Goal: Task Accomplishment & Management: Use online tool/utility

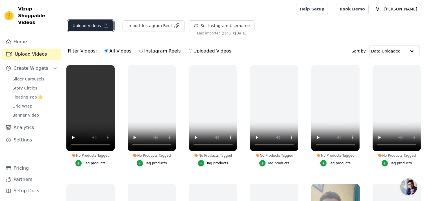
click at [80, 25] on button "Upload Videos" at bounding box center [91, 25] width 46 height 11
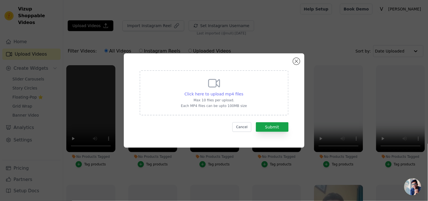
click at [205, 94] on span "Click here to upload mp4 files" at bounding box center [214, 94] width 59 height 5
click at [243, 91] on input "Click here to upload mp4 files Max 10 files per upload. Each MP4 files can be u…" at bounding box center [243, 91] width 0 height 0
click at [297, 61] on button "Close modal" at bounding box center [296, 61] width 7 height 7
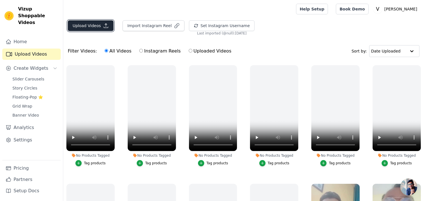
click at [76, 26] on button "Upload Videos" at bounding box center [91, 25] width 46 height 11
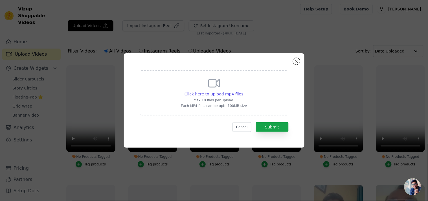
click at [169, 99] on div "Click here to upload mp4 files Max 10 files per upload. Each MP4 files can be u…" at bounding box center [214, 92] width 149 height 45
click at [243, 91] on input "Click here to upload mp4 files Max 10 files per upload. Each MP4 files can be u…" at bounding box center [243, 91] width 0 height 0
type input "C:\fakepath\Sleep Inducing Nabhi Oil (9).mp4"
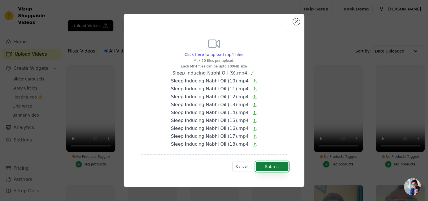
click at [271, 167] on button "Submit" at bounding box center [272, 167] width 33 height 10
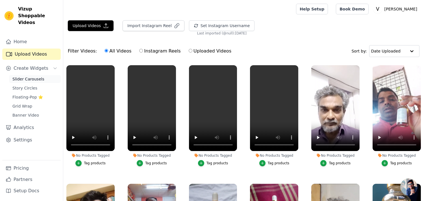
click at [26, 76] on span "Slider Carousels" at bounding box center [28, 79] width 32 height 6
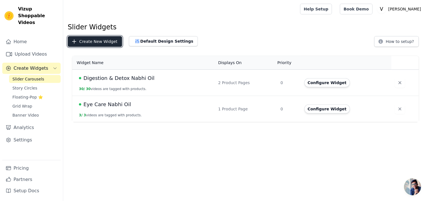
click at [99, 43] on button "Create New Widget" at bounding box center [95, 41] width 55 height 11
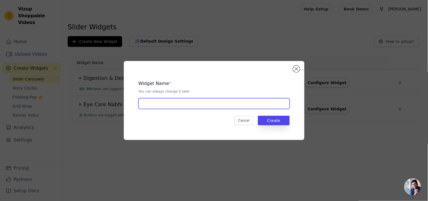
click at [147, 105] on input "text" at bounding box center [214, 103] width 151 height 11
paste input "Sleep Inducing Nabhi Oil"
type input "Sleep Inducing Nabhi Oil"
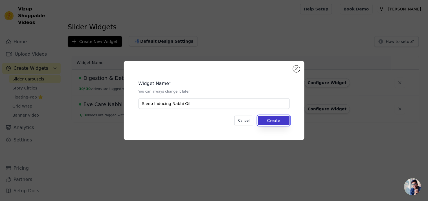
click at [274, 123] on button "Create" at bounding box center [274, 121] width 32 height 10
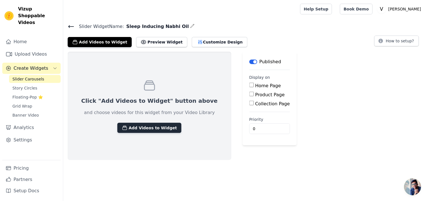
click at [123, 124] on button "Add Videos to Widget" at bounding box center [149, 128] width 64 height 10
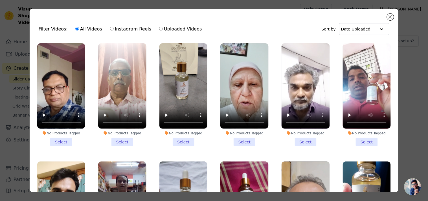
click at [61, 139] on li "No Products Tagged Select" at bounding box center [61, 94] width 48 height 103
click at [0, 0] on input "No Products Tagged Select" at bounding box center [0, 0] width 0 height 0
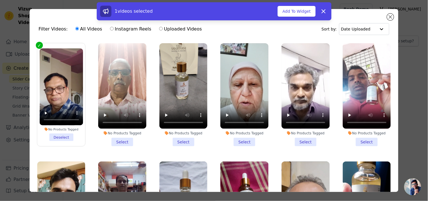
click at [119, 141] on li "No Products Tagged Select" at bounding box center [122, 94] width 48 height 103
click at [0, 0] on input "No Products Tagged Select" at bounding box center [0, 0] width 0 height 0
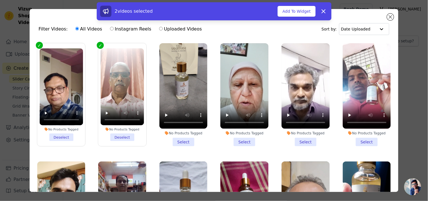
click at [172, 141] on li "No Products Tagged Select" at bounding box center [184, 94] width 48 height 103
click at [0, 0] on input "No Products Tagged Select" at bounding box center [0, 0] width 0 height 0
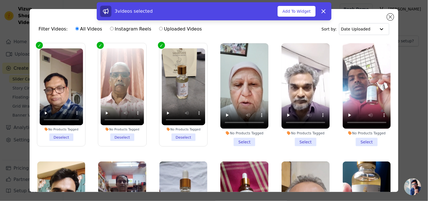
click at [237, 140] on li "No Products Tagged Select" at bounding box center [245, 94] width 48 height 103
click at [0, 0] on input "No Products Tagged Select" at bounding box center [0, 0] width 0 height 0
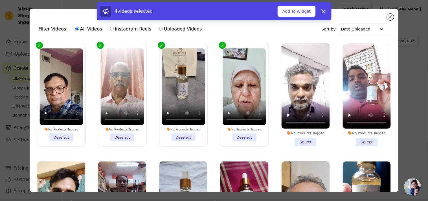
click at [298, 140] on li "No Products Tagged Select" at bounding box center [306, 94] width 48 height 103
click at [0, 0] on input "No Products Tagged Select" at bounding box center [0, 0] width 0 height 0
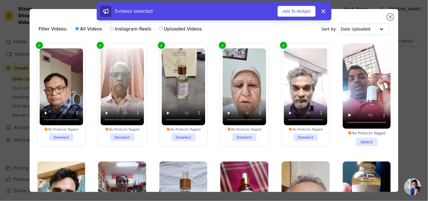
click at [355, 140] on li "No Products Tagged Select" at bounding box center [367, 94] width 48 height 103
click at [0, 0] on input "No Products Tagged Select" at bounding box center [0, 0] width 0 height 0
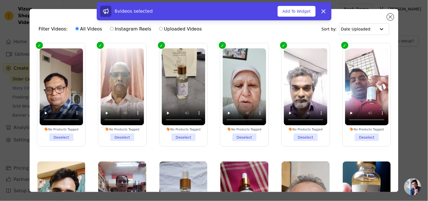
scroll to position [73, 0]
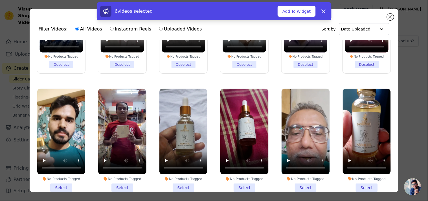
click at [55, 183] on li "No Products Tagged Select" at bounding box center [61, 140] width 48 height 103
click at [0, 0] on input "No Products Tagged Select" at bounding box center [0, 0] width 0 height 0
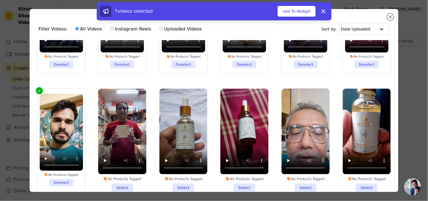
click at [125, 184] on li "No Products Tagged Select" at bounding box center [122, 140] width 48 height 103
click at [0, 0] on input "No Products Tagged Select" at bounding box center [0, 0] width 0 height 0
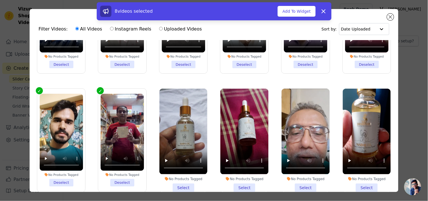
click at [187, 184] on li "No Products Tagged Select" at bounding box center [184, 140] width 48 height 103
click at [0, 0] on input "No Products Tagged Select" at bounding box center [0, 0] width 0 height 0
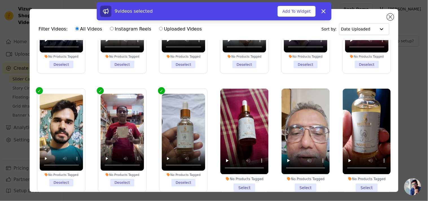
click at [243, 185] on li "No Products Tagged Select" at bounding box center [245, 140] width 48 height 103
click at [0, 0] on input "No Products Tagged Select" at bounding box center [0, 0] width 0 height 0
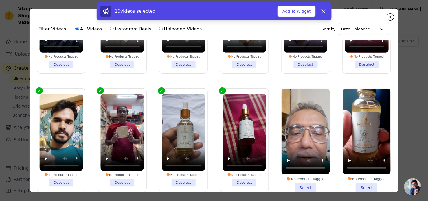
click at [304, 184] on li "No Products Tagged Select" at bounding box center [306, 140] width 48 height 103
click at [0, 0] on input "No Products Tagged Select" at bounding box center [0, 0] width 0 height 0
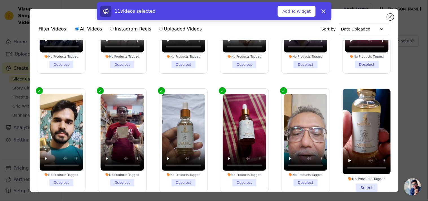
click at [357, 182] on li "No Products Tagged Select" at bounding box center [367, 140] width 48 height 103
click at [0, 0] on input "No Products Tagged Select" at bounding box center [0, 0] width 0 height 0
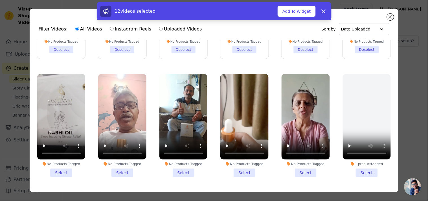
scroll to position [219, 0]
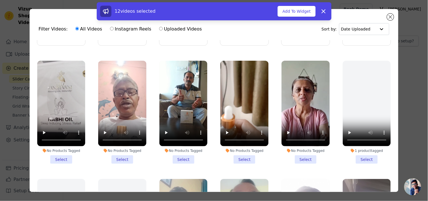
click at [60, 156] on li "No Products Tagged Select" at bounding box center [61, 112] width 48 height 103
click at [0, 0] on input "No Products Tagged Select" at bounding box center [0, 0] width 0 height 0
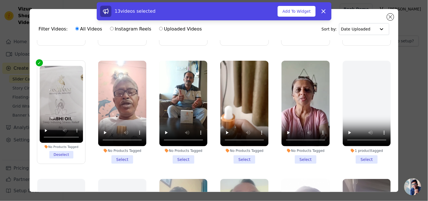
click at [120, 156] on li "No Products Tagged Select" at bounding box center [122, 112] width 48 height 103
click at [0, 0] on input "No Products Tagged Select" at bounding box center [0, 0] width 0 height 0
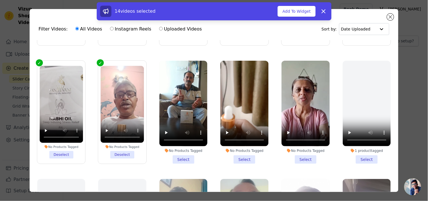
click at [179, 150] on li "No Products Tagged Select" at bounding box center [184, 112] width 48 height 103
click at [0, 0] on input "No Products Tagged Select" at bounding box center [0, 0] width 0 height 0
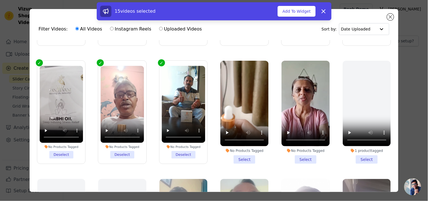
click at [244, 152] on li "No Products Tagged Select" at bounding box center [245, 112] width 48 height 103
click at [0, 0] on input "No Products Tagged Select" at bounding box center [0, 0] width 0 height 0
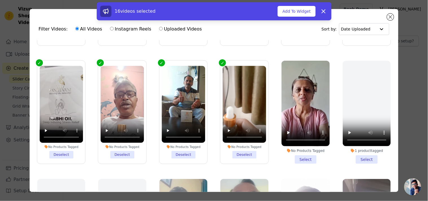
click at [302, 151] on li "No Products Tagged Select" at bounding box center [306, 112] width 48 height 103
click at [0, 0] on input "No Products Tagged Select" at bounding box center [0, 0] width 0 height 0
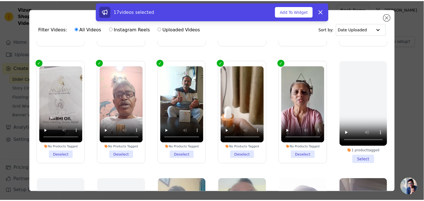
scroll to position [293, 0]
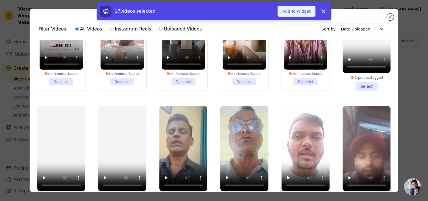
click at [294, 15] on button "Add To Widget" at bounding box center [297, 11] width 38 height 11
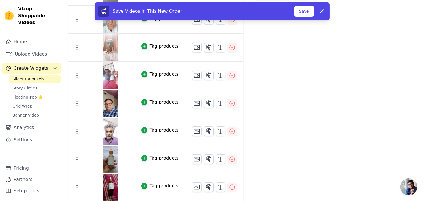
scroll to position [219, 0]
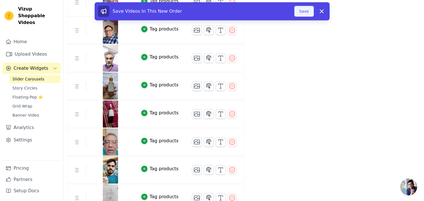
click at [306, 11] on button "Save" at bounding box center [303, 11] width 19 height 11
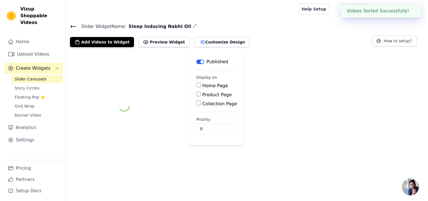
scroll to position [0, 0]
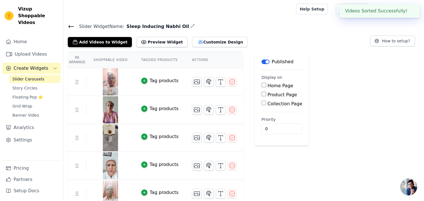
click at [262, 95] on input "Product Page" at bounding box center [264, 94] width 5 height 5
checkbox input "true"
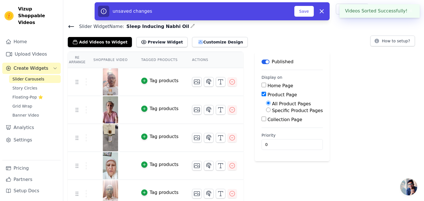
click at [266, 111] on input "Specific Product Pages" at bounding box center [268, 110] width 5 height 5
radio input "true"
click at [269, 120] on button "Select Products" at bounding box center [285, 124] width 38 height 10
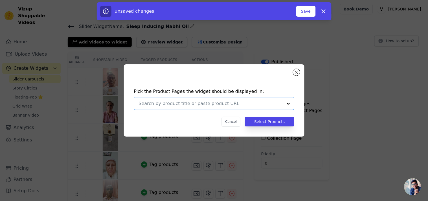
click at [233, 106] on input "text" at bounding box center [211, 103] width 144 height 7
click at [227, 103] on input "text" at bounding box center [211, 103] width 144 height 7
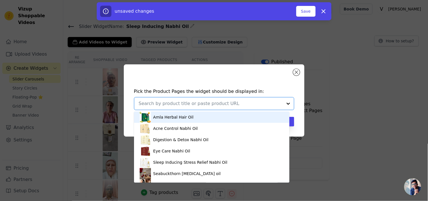
paste input "Sleep Inducing Stress Relief Nabhi Oil"
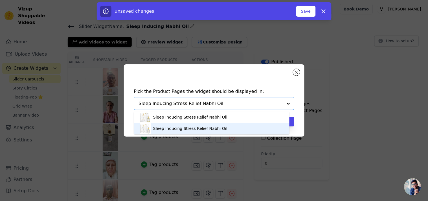
type input "Sleep Inducing Stress Relief Nabhi Oil"
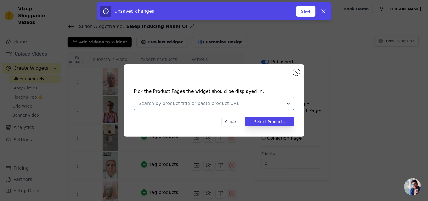
click at [206, 105] on input "text" at bounding box center [211, 103] width 144 height 7
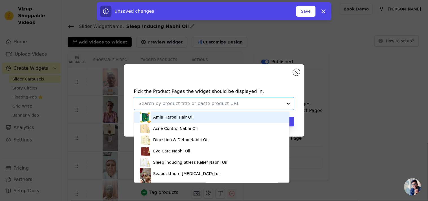
paste input "Sleep Inducing Stress Relief Nabhi Oil"
type input "Sleep Inducing Stress Relief Nabhi Oil"
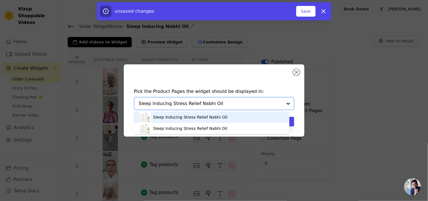
click at [186, 118] on div "Sleep Inducing Stress Relief Nabhi Oil" at bounding box center [190, 117] width 74 height 6
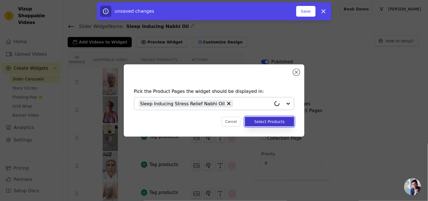
click at [267, 120] on button "Select Products" at bounding box center [269, 122] width 49 height 10
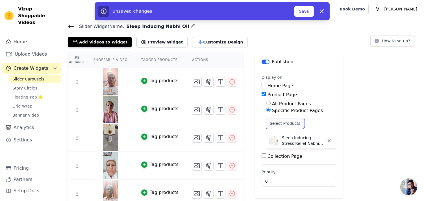
click at [288, 122] on button "Select Products" at bounding box center [285, 124] width 38 height 10
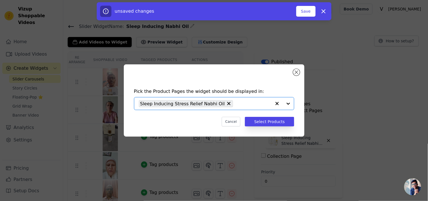
click at [236, 102] on input "text" at bounding box center [254, 103] width 36 height 7
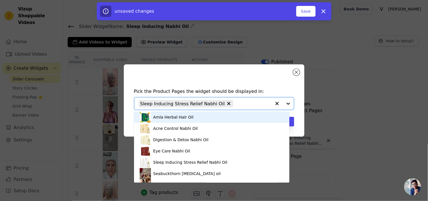
paste input "Sleep Inducing Stress Relief Nabhi Oil"
type input "Sleep Inducing Stress Relief Nabhi Oil"
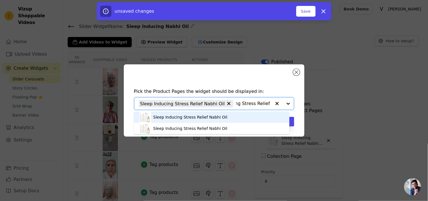
click at [192, 120] on div "Sleep Inducing Stress Relief Nabhi Oil" at bounding box center [212, 117] width 144 height 11
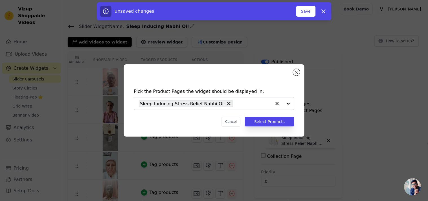
click at [252, 110] on div "Sleep Inducing Stress Relief Nabhi Oil" at bounding box center [214, 103] width 160 height 13
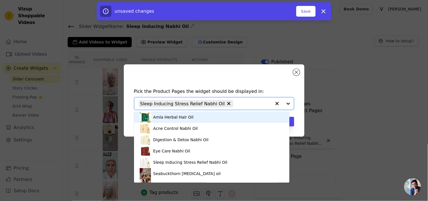
paste input "Sleep Inducing Stress Relief Nabhi Oil"
type input "Sleep Inducing Stress Relief Nabhi Oil"
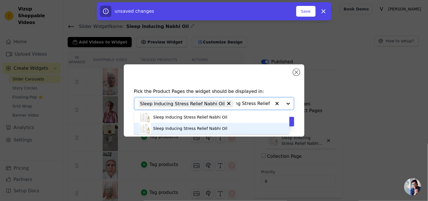
click at [221, 129] on div "Sleep Inducing Stress Relief Nabhi Oil" at bounding box center [212, 128] width 144 height 11
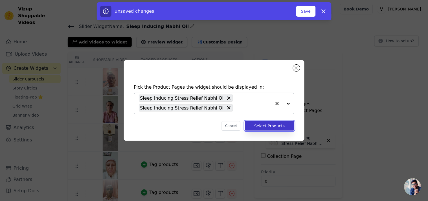
click at [255, 122] on button "Select Products" at bounding box center [269, 126] width 49 height 10
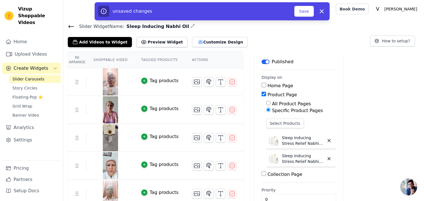
click at [152, 80] on div "Tag products" at bounding box center [164, 80] width 29 height 7
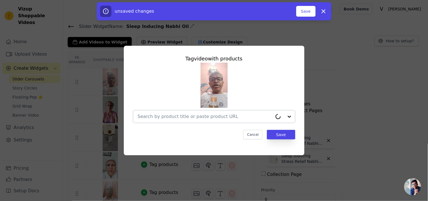
click at [162, 114] on input "text" at bounding box center [205, 116] width 135 height 7
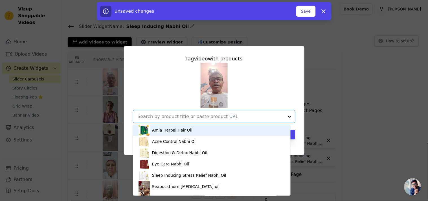
paste input "Sleep Inducing Stress Relief Nabhi Oil"
type input "Sleep Inducing Stress Relief Nabhi Oil"
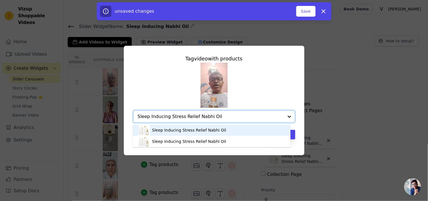
click at [183, 134] on div "Sleep Inducing Stress Relief Nabhi Oil" at bounding box center [212, 130] width 147 height 11
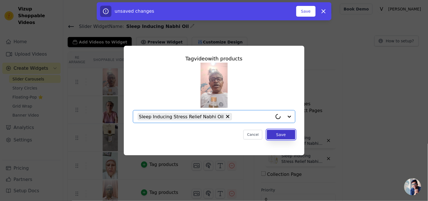
click at [281, 137] on button "Save" at bounding box center [281, 135] width 28 height 10
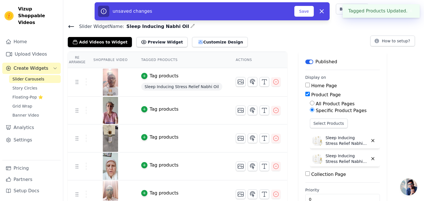
click at [150, 108] on div "Tag products" at bounding box center [164, 109] width 29 height 7
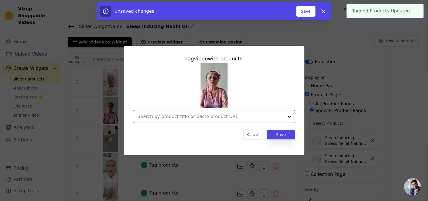
click at [165, 114] on input "text" at bounding box center [211, 116] width 146 height 7
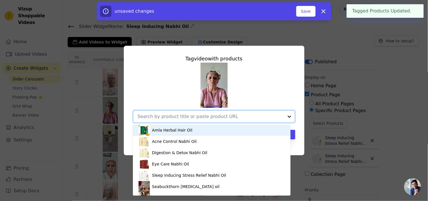
paste input "Sleep Inducing Stress Relief Nabhi Oil"
type input "Sleep Inducing Stress Relief Nabhi Oil"
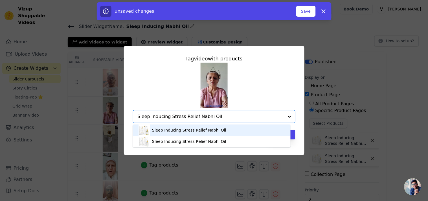
click at [185, 130] on div "Sleep Inducing Stress Relief Nabhi Oil" at bounding box center [189, 130] width 74 height 6
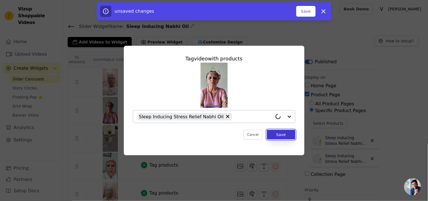
click at [280, 135] on button "Save" at bounding box center [281, 135] width 28 height 10
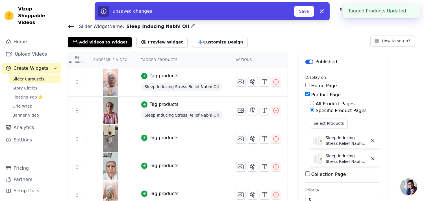
click at [152, 138] on div "Tag products" at bounding box center [164, 137] width 29 height 7
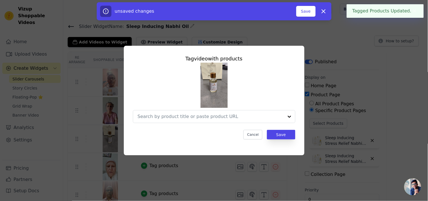
click at [166, 121] on div at bounding box center [211, 116] width 146 height 12
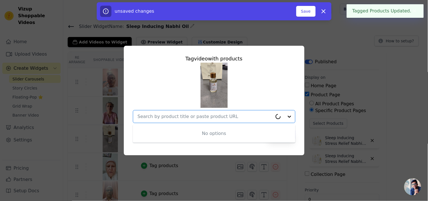
paste input "Sleep Inducing Stress Relief Nabhi Oil"
type input "Sleep Inducing Stress Relief Nabhi Oil"
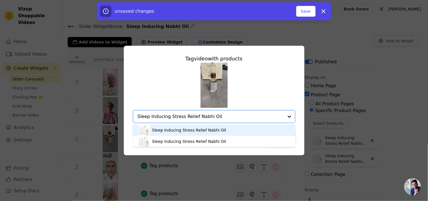
click at [170, 127] on div "Sleep Inducing Stress Relief Nabhi Oil" at bounding box center [214, 130] width 151 height 11
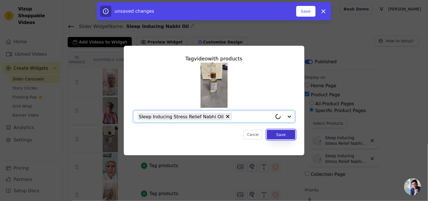
click at [274, 135] on button "Save" at bounding box center [281, 135] width 28 height 10
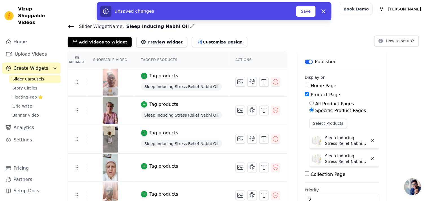
click at [151, 165] on div "Tag products" at bounding box center [164, 166] width 29 height 7
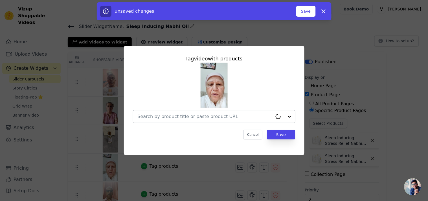
click at [179, 121] on div at bounding box center [205, 116] width 135 height 12
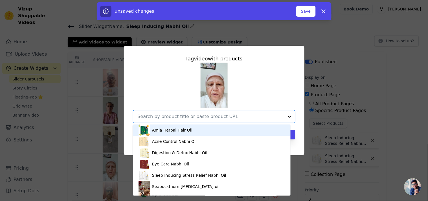
paste input "Sleep Inducing Stress Relief Nabhi Oil"
type input "Sleep Inducing Stress Relief Nabhi Oil"
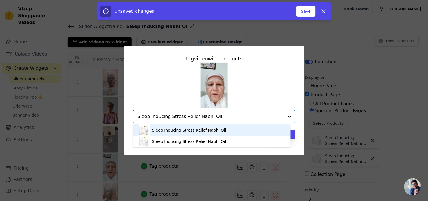
click at [185, 131] on div "Sleep Inducing Stress Relief Nabhi Oil" at bounding box center [189, 130] width 74 height 6
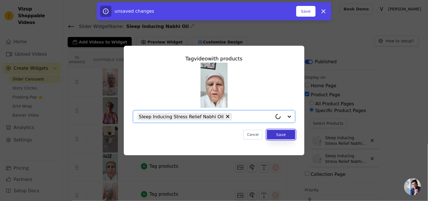
click at [277, 136] on button "Save" at bounding box center [281, 135] width 28 height 10
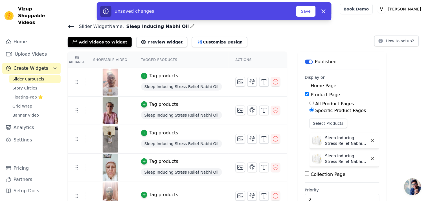
click at [156, 192] on div "Tag products" at bounding box center [164, 194] width 29 height 7
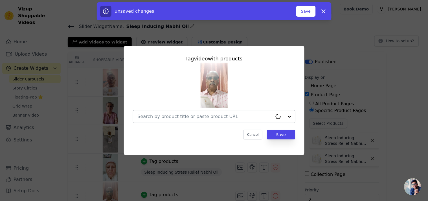
click at [200, 114] on input "text" at bounding box center [205, 116] width 135 height 7
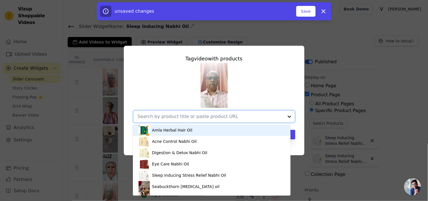
paste input "Sleep Inducing Stress Relief Nabhi Oil"
type input "Sleep Inducing Stress Relief Nabhi Oil"
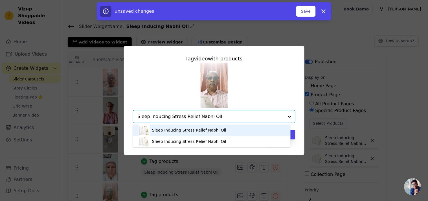
click at [198, 130] on div "Sleep Inducing Stress Relief Nabhi Oil" at bounding box center [189, 130] width 74 height 6
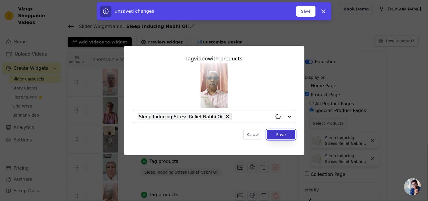
click at [290, 135] on button "Save" at bounding box center [281, 135] width 28 height 10
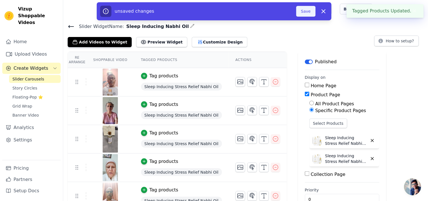
click at [308, 11] on button "Save" at bounding box center [306, 11] width 19 height 11
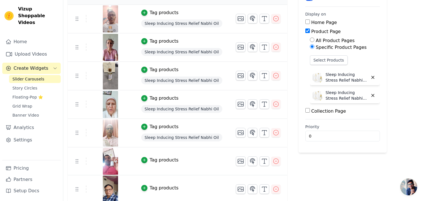
scroll to position [146, 0]
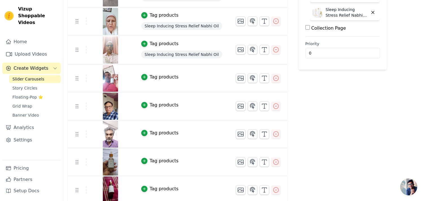
click at [150, 75] on div "Tag products" at bounding box center [164, 77] width 29 height 7
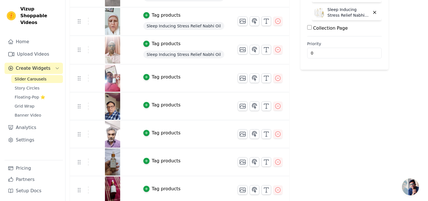
scroll to position [0, 0]
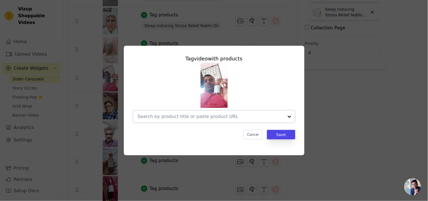
click at [174, 118] on input "text" at bounding box center [211, 116] width 146 height 7
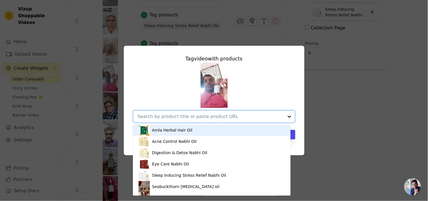
paste input "Sleep Inducing Stress Relief Nabhi Oil"
type input "Sleep Inducing Stress Relief Nabhi Oil"
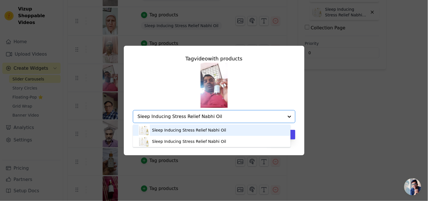
click at [182, 125] on div "Sleep Inducing Stress Relief Nabhi Oil" at bounding box center [212, 130] width 147 height 11
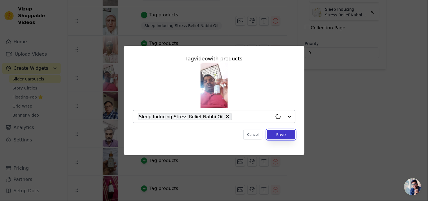
click at [283, 132] on button "Save" at bounding box center [281, 135] width 28 height 10
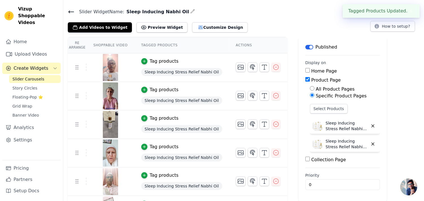
scroll to position [146, 0]
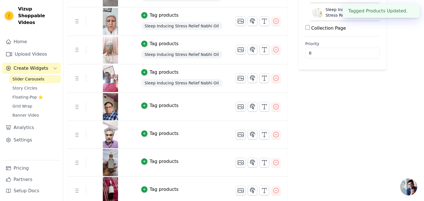
click at [170, 103] on div "Tag products" at bounding box center [164, 105] width 29 height 7
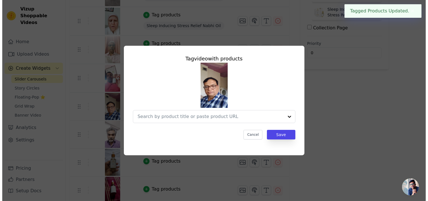
scroll to position [0, 0]
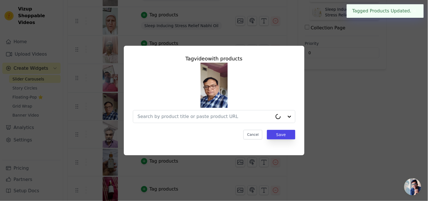
click at [175, 109] on div at bounding box center [214, 93] width 163 height 60
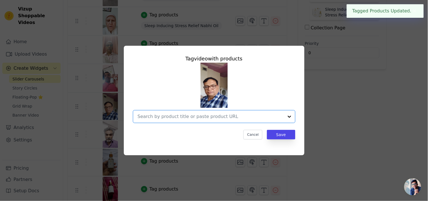
click at [179, 117] on input "text" at bounding box center [211, 116] width 146 height 7
paste input "Sleep Inducing Stress Relief Nabhi Oil"
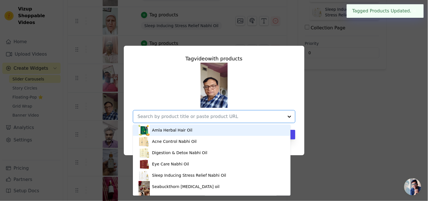
type input "Sleep Inducing Stress Relief Nabhi Oil"
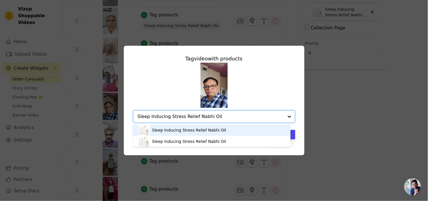
click at [191, 128] on div "Sleep Inducing Stress Relief Nabhi Oil" at bounding box center [189, 130] width 74 height 6
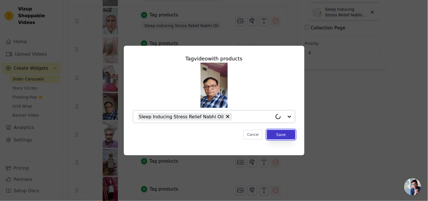
click at [274, 134] on button "Save" at bounding box center [281, 135] width 28 height 10
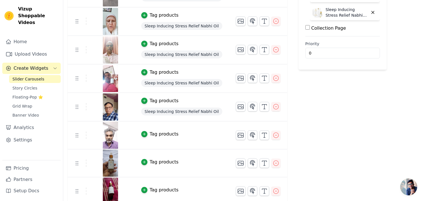
scroll to position [219, 0]
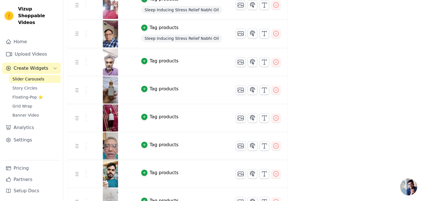
click at [151, 64] on td "Tag products" at bounding box center [181, 62] width 95 height 28
click at [151, 61] on div "Tag products" at bounding box center [164, 61] width 29 height 7
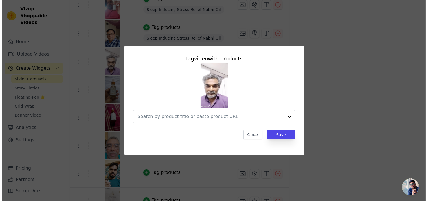
scroll to position [0, 0]
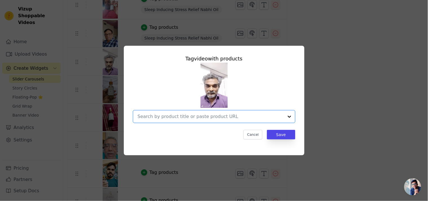
click at [211, 117] on input "text" at bounding box center [211, 116] width 146 height 7
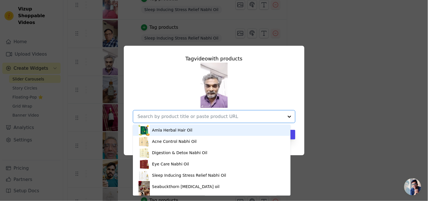
paste input "Sleep Inducing Stress Relief Nabhi Oil"
type input "Sleep Inducing Stress Relief Nabhi Oil"
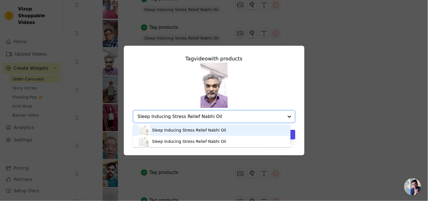
click at [205, 128] on div "Sleep Inducing Stress Relief Nabhi Oil" at bounding box center [189, 130] width 74 height 6
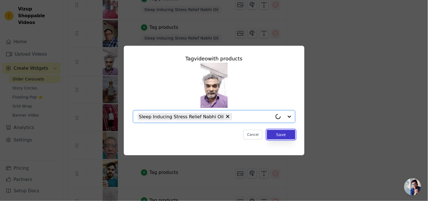
click at [285, 134] on button "Save" at bounding box center [281, 135] width 28 height 10
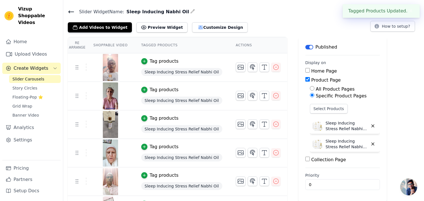
scroll to position [219, 0]
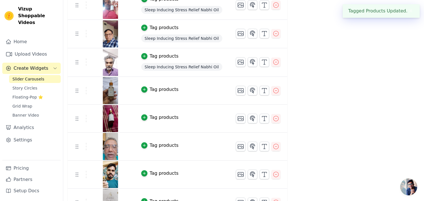
click at [153, 91] on div "Tag products" at bounding box center [164, 89] width 29 height 7
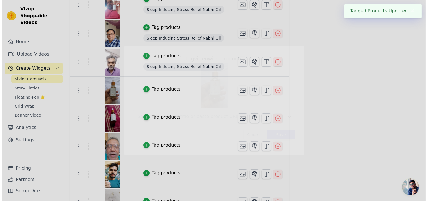
scroll to position [0, 0]
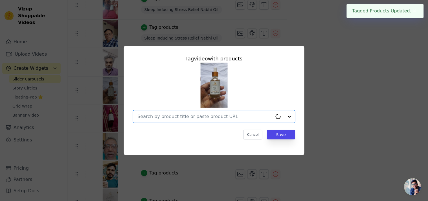
click at [180, 115] on input "text" at bounding box center [205, 116] width 135 height 7
paste input "Sleep Inducing Stress Relief Nabhi Oil"
type input "Sleep Inducing Stress Relief Nabhi Oil"
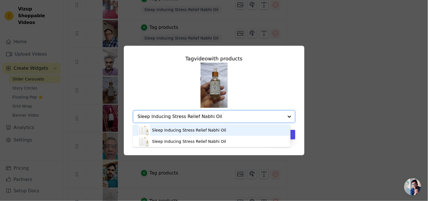
click at [186, 132] on div "Sleep Inducing Stress Relief Nabhi Oil" at bounding box center [189, 130] width 74 height 6
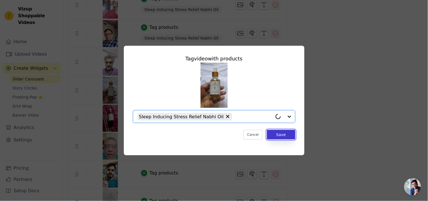
click at [286, 139] on button "Save" at bounding box center [281, 135] width 28 height 10
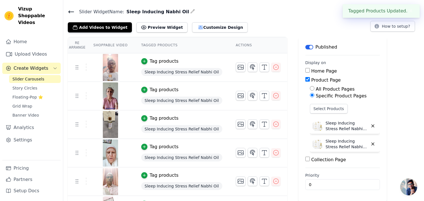
scroll to position [219, 0]
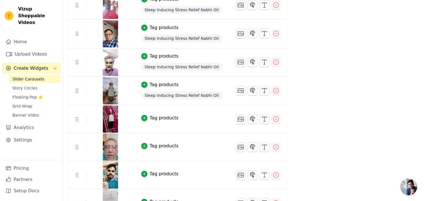
click at [154, 119] on div "Tag products" at bounding box center [164, 118] width 29 height 7
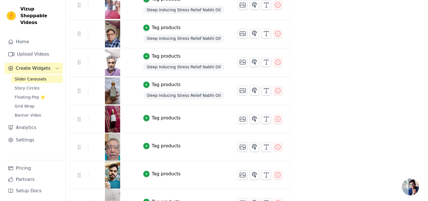
scroll to position [0, 0]
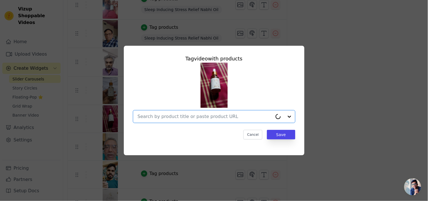
click at [180, 115] on input "text" at bounding box center [205, 116] width 135 height 7
paste input "Sleep Inducing Stress Relief Nabhi Oil"
type input "Sleep Inducing Stress Relief Nabhi Oil"
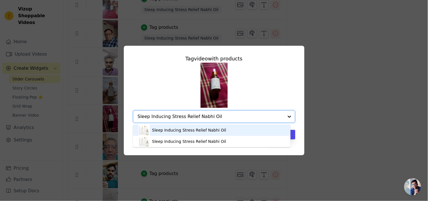
click at [240, 131] on div "Sleep Inducing Stress Relief Nabhi Oil" at bounding box center [212, 130] width 147 height 11
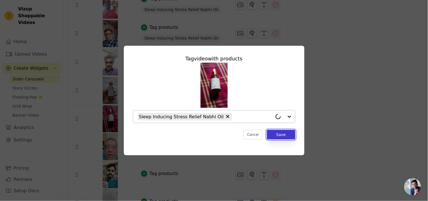
click at [281, 139] on button "Save" at bounding box center [281, 135] width 28 height 10
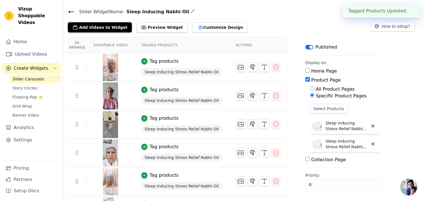
scroll to position [219, 0]
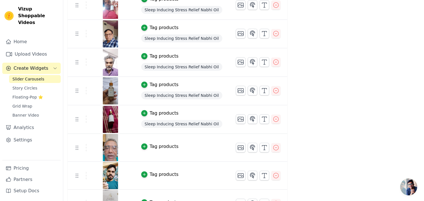
click at [170, 147] on div "Tag products" at bounding box center [164, 146] width 29 height 7
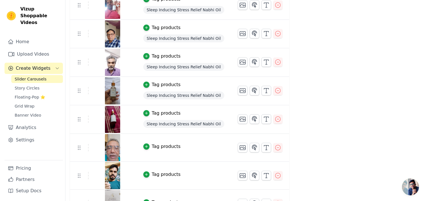
scroll to position [0, 0]
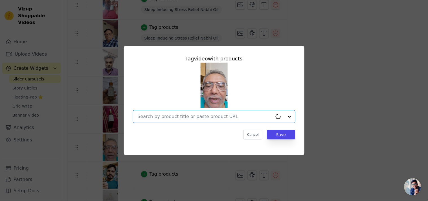
click at [192, 116] on input "text" at bounding box center [205, 116] width 135 height 7
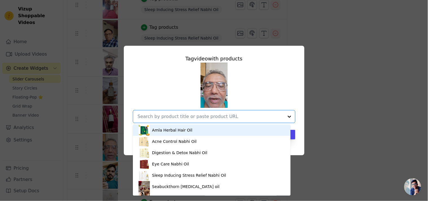
paste input "Sleep Inducing Stress Relief Nabhi Oil"
type input "Sleep Inducing Stress Relief Nabhi Oil"
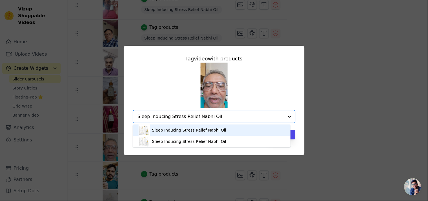
click at [210, 127] on div "Sleep Inducing Stress Relief Nabhi Oil" at bounding box center [212, 130] width 147 height 11
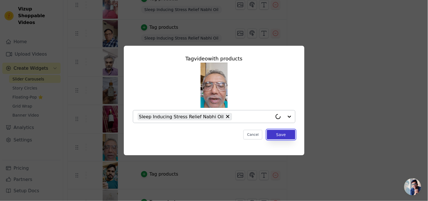
click at [286, 138] on button "Save" at bounding box center [281, 135] width 28 height 10
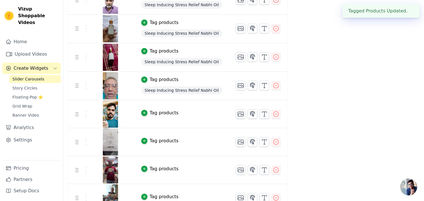
scroll to position [293, 0]
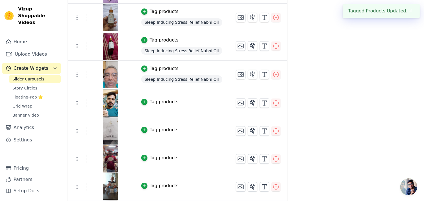
click at [150, 103] on div "Tag products" at bounding box center [164, 102] width 29 height 7
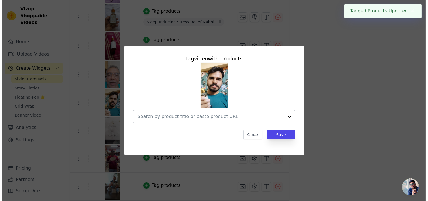
scroll to position [0, 0]
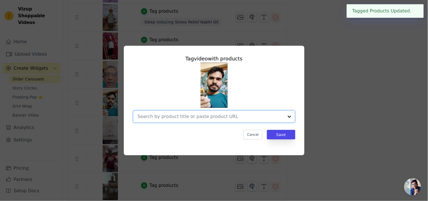
click at [190, 116] on input "text" at bounding box center [211, 116] width 146 height 7
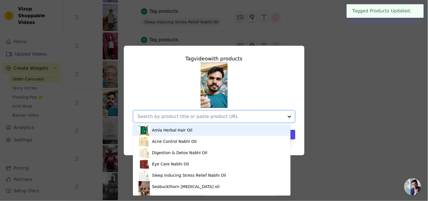
paste input "Sleep Inducing Stress Relief Nabhi Oil"
type input "Sleep Inducing Stress Relief Nabhi Oil"
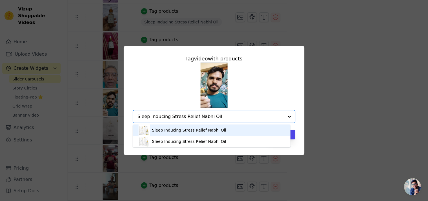
click at [193, 131] on div "Sleep Inducing Stress Relief Nabhi Oil" at bounding box center [189, 130] width 74 height 6
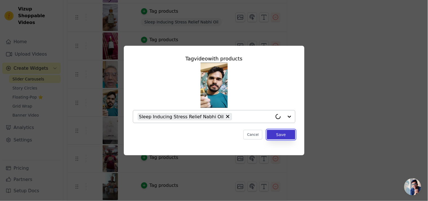
click at [286, 132] on button "Save" at bounding box center [281, 135] width 28 height 10
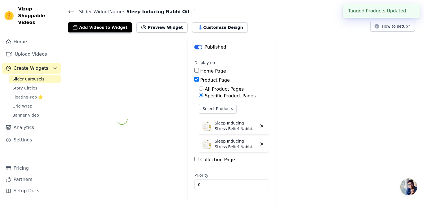
scroll to position [293, 0]
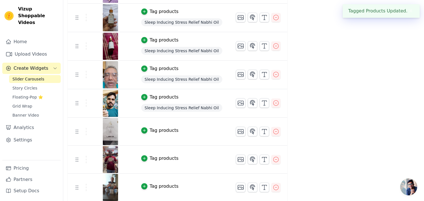
click at [154, 134] on div "Tag products" at bounding box center [164, 130] width 29 height 7
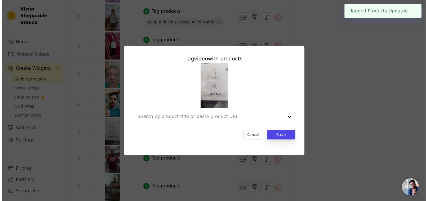
scroll to position [0, 0]
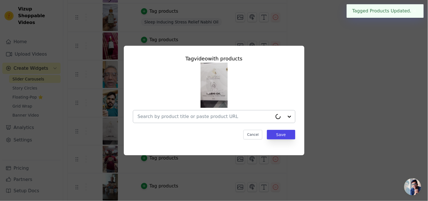
click at [190, 122] on div at bounding box center [205, 116] width 135 height 12
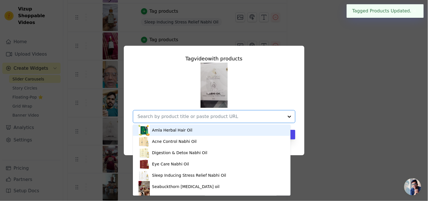
paste input "Sleep Inducing Stress Relief Nabhi Oil"
type input "Sleep Inducing Stress Relief Nabhi Oil"
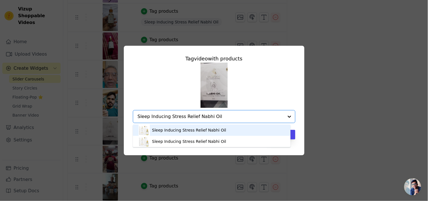
click at [191, 129] on div "Sleep Inducing Stress Relief Nabhi Oil" at bounding box center [189, 130] width 74 height 6
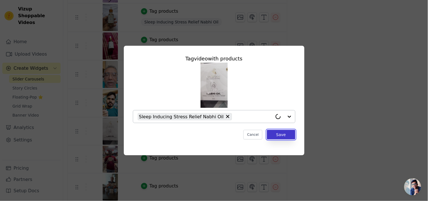
click at [281, 134] on button "Save" at bounding box center [281, 135] width 28 height 10
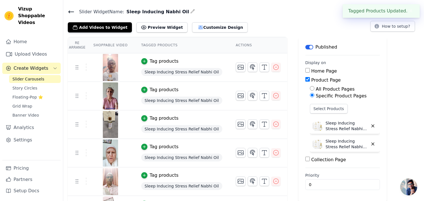
scroll to position [293, 0]
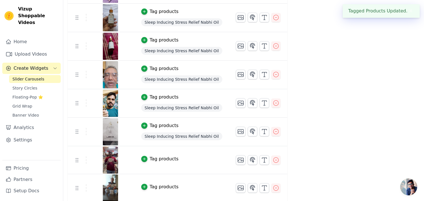
click at [165, 158] on div "Tag products" at bounding box center [164, 159] width 29 height 7
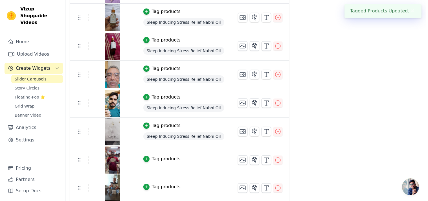
scroll to position [0, 0]
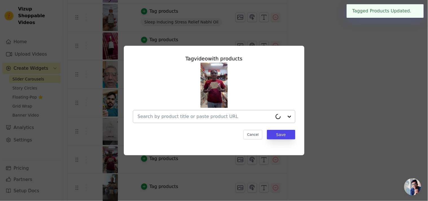
click at [201, 117] on input "text" at bounding box center [205, 116] width 135 height 7
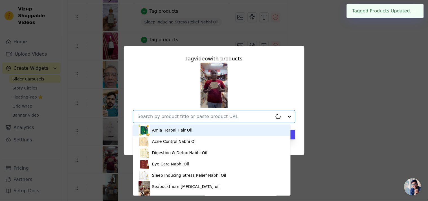
paste input "Sleep Inducing Stress Relief Nabhi Oil"
type input "Sleep Inducing Stress Relief Nabhi Oil"
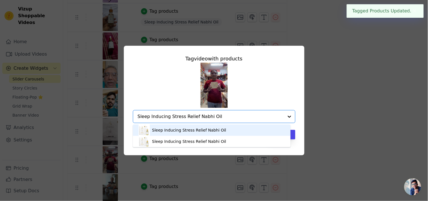
click at [197, 132] on div "Sleep Inducing Stress Relief Nabhi Oil" at bounding box center [189, 130] width 74 height 6
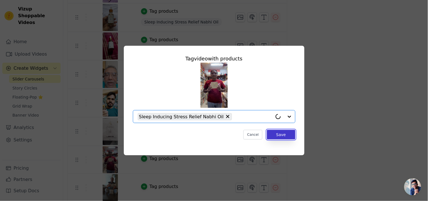
click at [278, 135] on button "Save" at bounding box center [281, 135] width 28 height 10
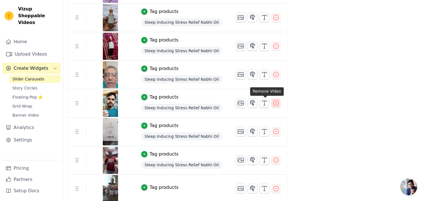
scroll to position [350, 0]
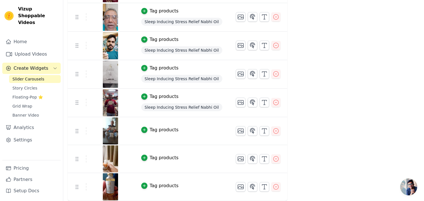
click at [153, 127] on div "Tag products" at bounding box center [164, 130] width 29 height 7
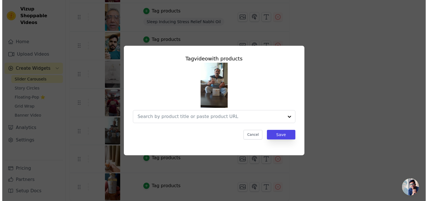
scroll to position [0, 0]
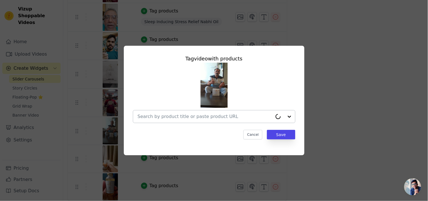
click at [178, 119] on input "text" at bounding box center [205, 116] width 135 height 7
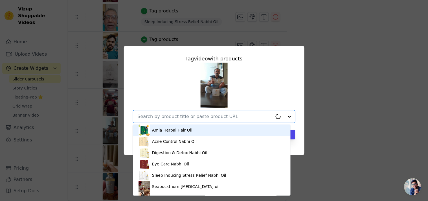
paste input "Sleep Inducing Stress Relief Nabhi Oil"
type input "Sleep Inducing Stress Relief Nabhi Oil"
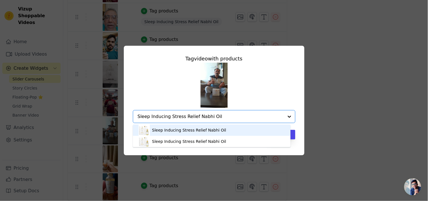
click at [182, 127] on div "Sleep Inducing Stress Relief Nabhi Oil" at bounding box center [212, 130] width 147 height 11
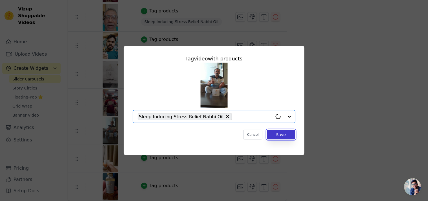
click at [286, 137] on button "Save" at bounding box center [281, 135] width 28 height 10
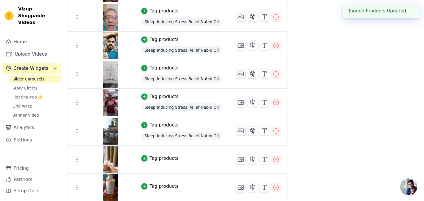
scroll to position [351, 0]
click at [153, 156] on div "Tag products" at bounding box center [164, 157] width 29 height 7
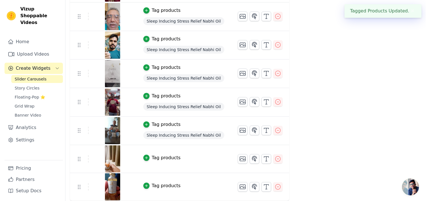
scroll to position [0, 0]
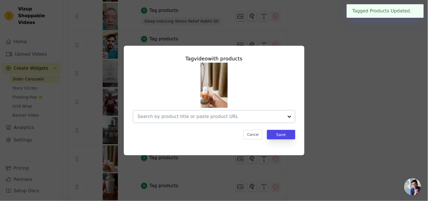
click at [174, 118] on input "text" at bounding box center [211, 116] width 146 height 7
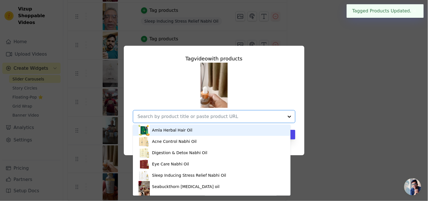
paste input "Sleep Inducing Stress Relief Nabhi Oil"
type input "Sleep Inducing Stress Relief Nabhi Oil"
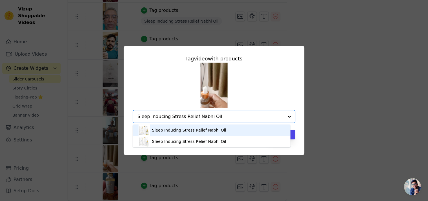
click at [200, 128] on div "Sleep Inducing Stress Relief Nabhi Oil" at bounding box center [189, 130] width 74 height 6
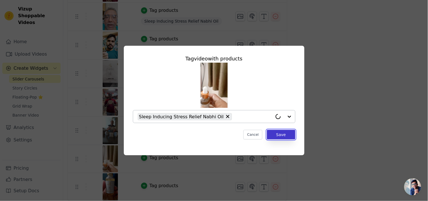
click at [275, 138] on button "Save" at bounding box center [281, 135] width 28 height 10
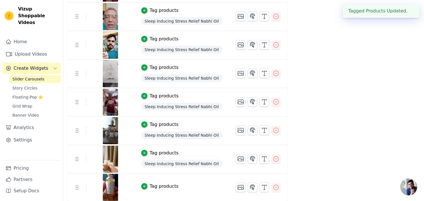
scroll to position [351, 0]
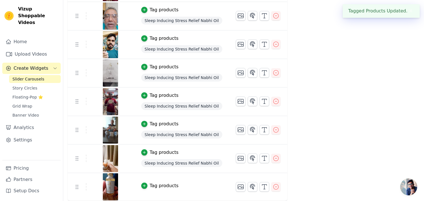
click at [150, 184] on div "Tag products" at bounding box center [164, 185] width 29 height 7
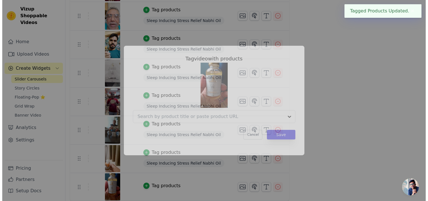
scroll to position [0, 0]
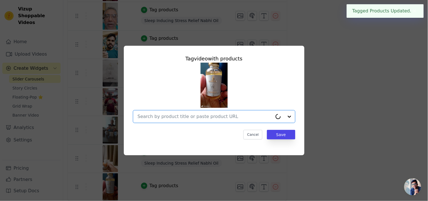
click at [194, 117] on input "text" at bounding box center [205, 116] width 135 height 7
paste input "Sleep Inducing Stress Relief Nabhi Oil"
type input "Sleep Inducing Stress Relief Nabhi Oil"
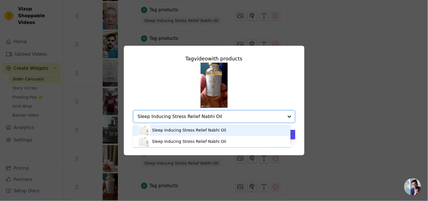
click at [207, 135] on div "Sleep Inducing Stress Relief Nabhi Oil" at bounding box center [212, 130] width 147 height 11
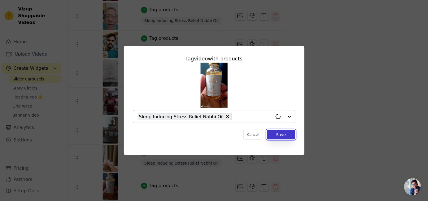
click at [287, 138] on button "Save" at bounding box center [281, 135] width 28 height 10
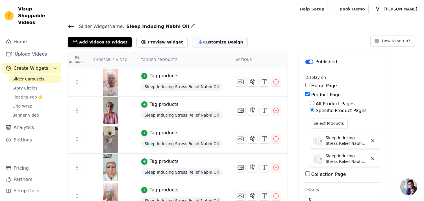
click at [198, 43] on button "Customize Design" at bounding box center [220, 42] width 56 height 10
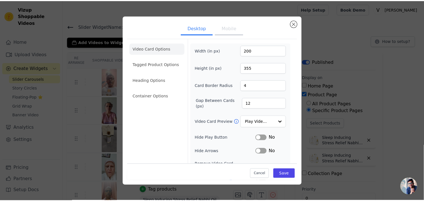
scroll to position [49, 0]
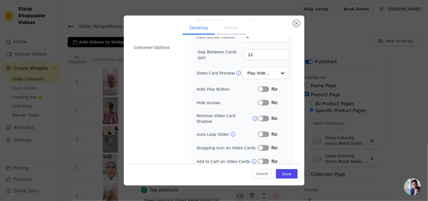
click at [259, 146] on div "No" at bounding box center [273, 148] width 31 height 7
click at [261, 145] on button "Label" at bounding box center [263, 148] width 11 height 6
click at [261, 159] on button "Label" at bounding box center [263, 162] width 11 height 6
click at [278, 175] on button "Save" at bounding box center [286, 174] width 21 height 10
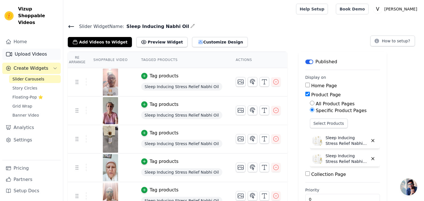
click at [49, 49] on link "Upload Videos" at bounding box center [31, 54] width 58 height 11
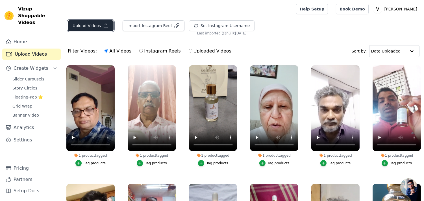
click at [91, 25] on button "Upload Videos" at bounding box center [91, 25] width 46 height 11
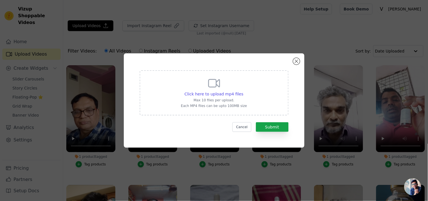
click at [184, 115] on div "Click here to upload mp4 files Max 10 files per upload. Each MP4 files can be u…" at bounding box center [214, 92] width 149 height 45
click at [243, 91] on input "Click here to upload mp4 files Max 10 files per upload. Each MP4 files can be u…" at bounding box center [243, 91] width 0 height 0
type input "C:\fakepath\download (4).mp4"
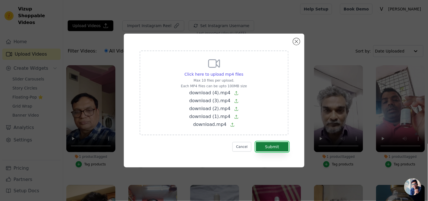
click at [260, 146] on button "Submit" at bounding box center [272, 147] width 33 height 10
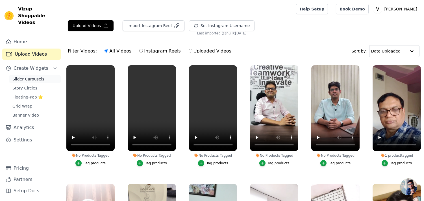
click at [37, 76] on span "Slider Carousels" at bounding box center [28, 79] width 32 height 6
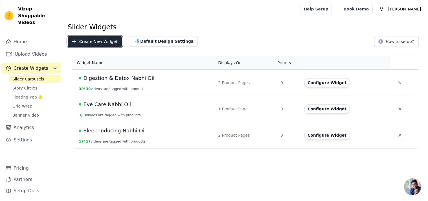
click at [81, 38] on button "Create New Widget" at bounding box center [95, 41] width 55 height 11
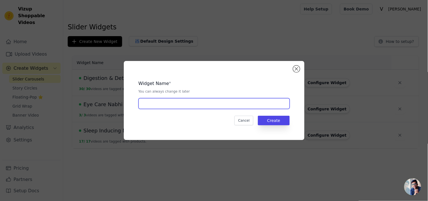
click at [177, 104] on input "text" at bounding box center [214, 103] width 151 height 11
click at [174, 102] on input "text" at bounding box center [214, 103] width 151 height 11
click at [166, 105] on input "Nabhi Oil Generic" at bounding box center [214, 103] width 151 height 11
type input "Nabhi Oil owners"
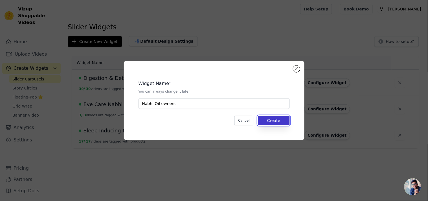
click at [269, 118] on button "Create" at bounding box center [274, 121] width 32 height 10
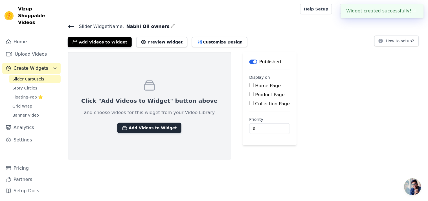
click at [122, 130] on icon "button" at bounding box center [125, 128] width 6 height 6
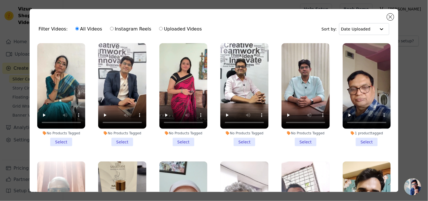
click at [57, 137] on li "No Products Tagged Select" at bounding box center [61, 94] width 48 height 103
click at [0, 0] on input "No Products Tagged Select" at bounding box center [0, 0] width 0 height 0
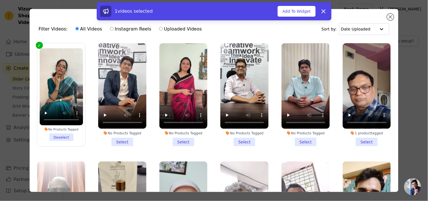
drag, startPoint x: 121, startPoint y: 135, endPoint x: 139, endPoint y: 140, distance: 19.2
click at [121, 135] on li "No Products Tagged Select" at bounding box center [122, 94] width 48 height 103
click at [0, 0] on input "No Products Tagged Select" at bounding box center [0, 0] width 0 height 0
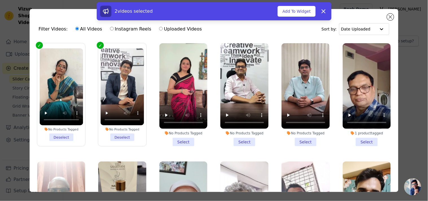
click at [183, 142] on li "No Products Tagged Select" at bounding box center [184, 94] width 48 height 103
click at [0, 0] on input "No Products Tagged Select" at bounding box center [0, 0] width 0 height 0
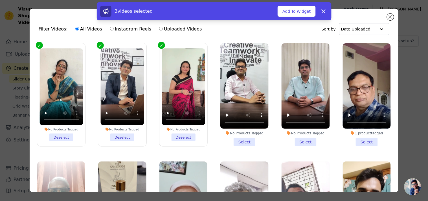
click at [238, 141] on li "No Products Tagged Select" at bounding box center [245, 94] width 48 height 103
click at [0, 0] on input "No Products Tagged Select" at bounding box center [0, 0] width 0 height 0
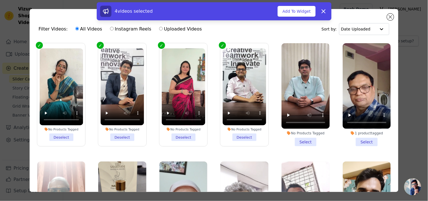
click at [302, 141] on li "No Products Tagged Select" at bounding box center [306, 94] width 48 height 103
click at [0, 0] on input "No Products Tagged Select" at bounding box center [0, 0] width 0 height 0
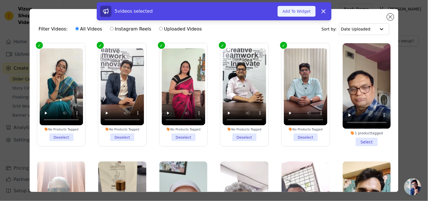
click at [306, 10] on button "Add To Widget" at bounding box center [297, 11] width 38 height 11
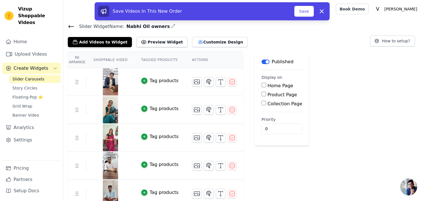
scroll to position [6, 0]
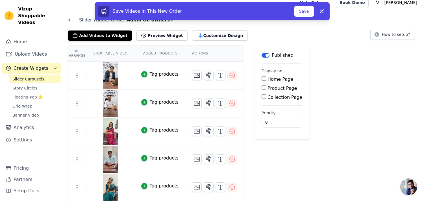
click at [262, 88] on input "Product Page" at bounding box center [264, 87] width 5 height 5
checkbox input "true"
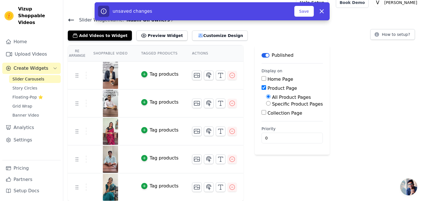
click at [262, 114] on input "Collection Page" at bounding box center [264, 112] width 5 height 5
checkbox input "true"
click at [262, 90] on div "Product Page" at bounding box center [295, 88] width 67 height 7
click at [262, 86] on input "Product Page" at bounding box center [264, 87] width 5 height 5
checkbox input "false"
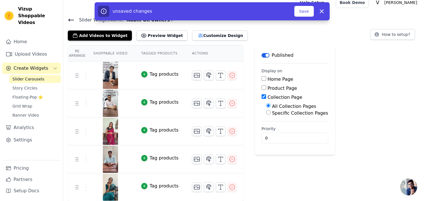
click at [266, 114] on input "Specific Collection Pages" at bounding box center [268, 112] width 5 height 5
radio input "true"
click at [278, 128] on button "Select Collection Pages" at bounding box center [292, 126] width 53 height 10
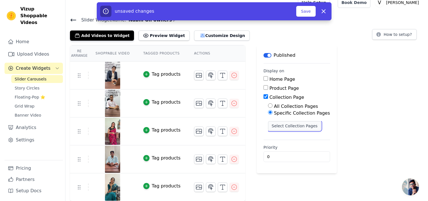
scroll to position [0, 0]
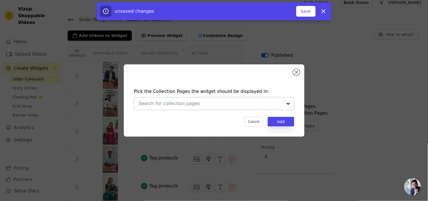
click at [229, 105] on input "text" at bounding box center [211, 103] width 144 height 7
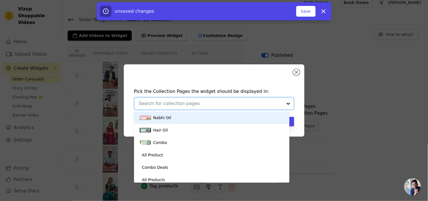
click at [167, 119] on div "Nabhi Oil" at bounding box center [162, 118] width 18 height 12
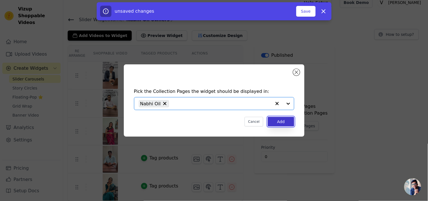
click at [280, 123] on button "Add" at bounding box center [281, 122] width 26 height 10
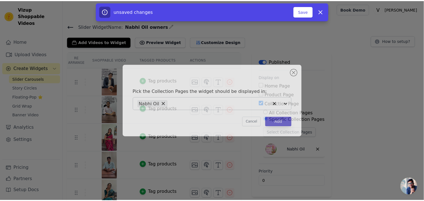
scroll to position [6, 0]
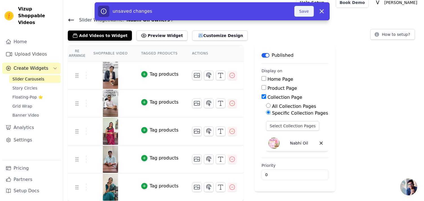
click at [307, 9] on button "Save" at bounding box center [303, 11] width 19 height 11
click at [298, 13] on button "Save" at bounding box center [303, 11] width 19 height 11
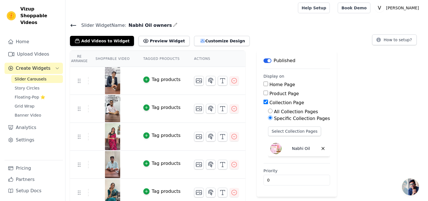
scroll to position [0, 0]
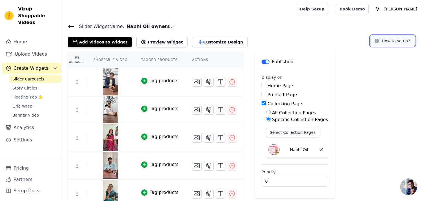
click at [388, 42] on button "How to setup?" at bounding box center [392, 41] width 45 height 11
click at [204, 43] on button "Customize Design" at bounding box center [220, 42] width 56 height 10
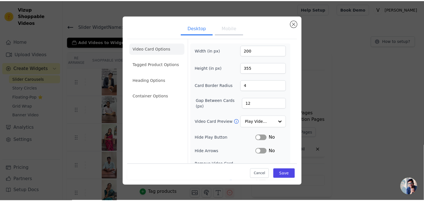
scroll to position [49, 0]
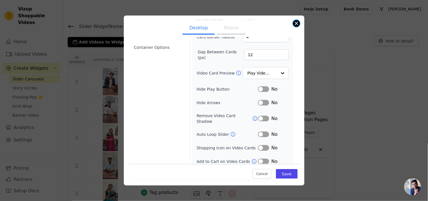
click at [295, 24] on button "Close modal" at bounding box center [296, 23] width 7 height 7
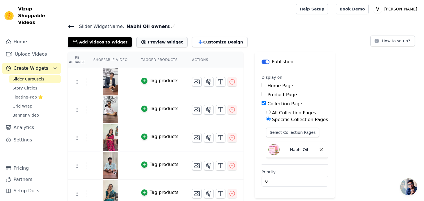
click at [151, 41] on button "Preview Widget" at bounding box center [161, 42] width 51 height 10
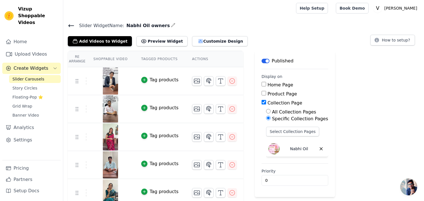
scroll to position [6, 0]
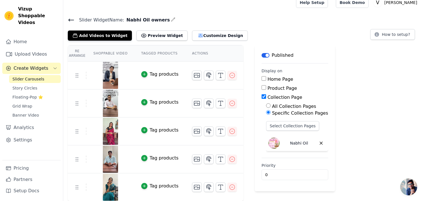
click at [171, 19] on icon "button" at bounding box center [173, 19] width 5 height 5
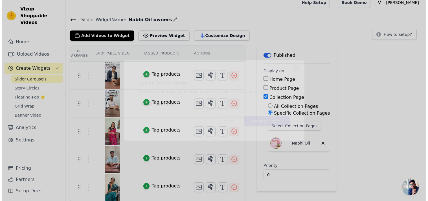
scroll to position [0, 0]
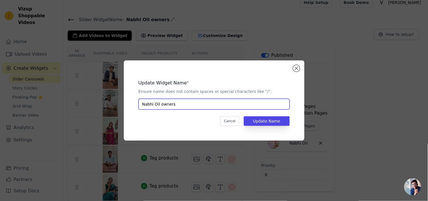
click at [180, 106] on input "Nabhi Oil owners" at bounding box center [214, 104] width 151 height 11
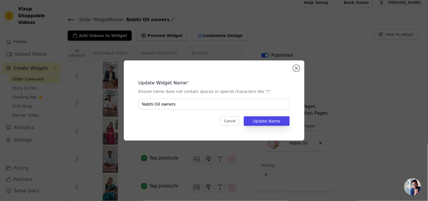
click at [332, 88] on div "Update Widget Name * Ensure name does not contain spaces or special characters …" at bounding box center [214, 100] width 410 height 98
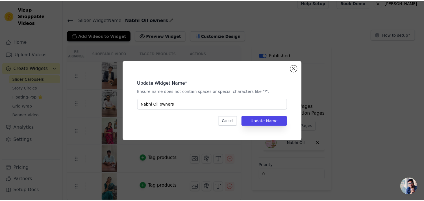
scroll to position [6, 0]
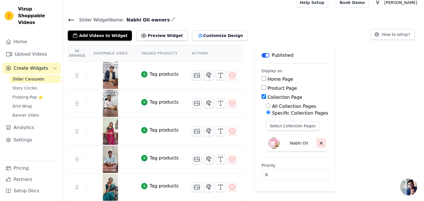
click at [316, 145] on button "button" at bounding box center [321, 143] width 10 height 10
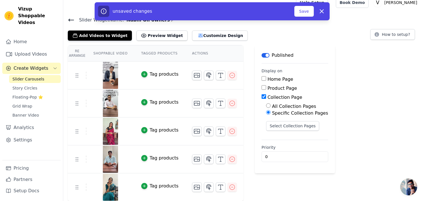
click at [262, 88] on input "Product Page" at bounding box center [264, 87] width 5 height 5
checkbox input "true"
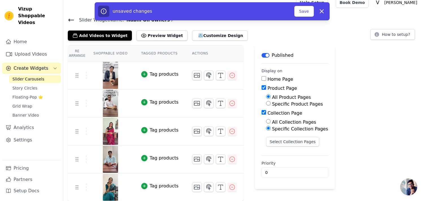
click at [262, 111] on input "Collection Page" at bounding box center [264, 112] width 5 height 5
checkbox input "false"
click at [272, 103] on label "Specific Product Pages" at bounding box center [297, 103] width 51 height 5
click at [266, 103] on input "Specific Product Pages" at bounding box center [268, 103] width 5 height 5
radio input "true"
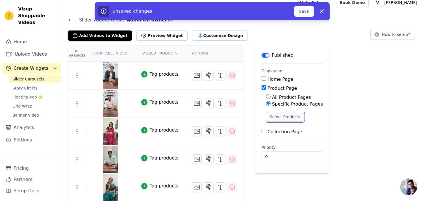
click at [266, 119] on button "Select Products" at bounding box center [285, 117] width 38 height 10
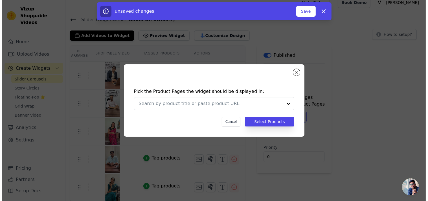
scroll to position [0, 0]
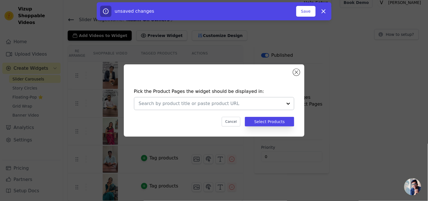
click at [247, 108] on div at bounding box center [211, 103] width 144 height 12
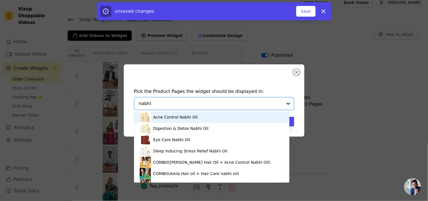
type input "nabhi"
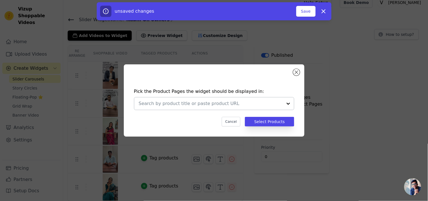
click at [230, 100] on input "text" at bounding box center [211, 103] width 144 height 7
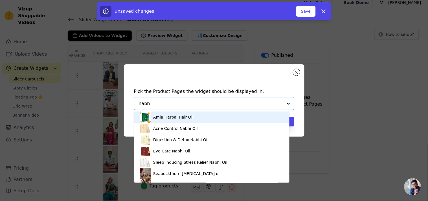
type input "nabhi"
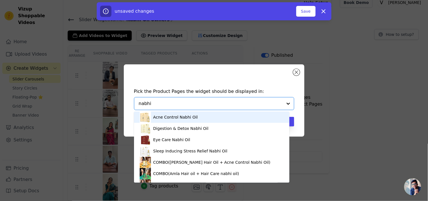
click at [205, 118] on div "Acne Control Nabhi Oil" at bounding box center [212, 117] width 144 height 11
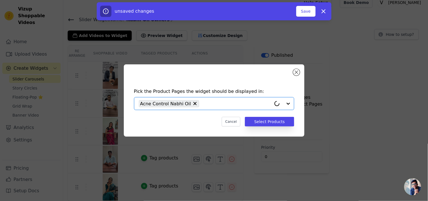
click at [208, 103] on input "text" at bounding box center [236, 103] width 69 height 7
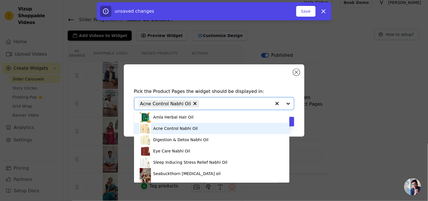
click at [204, 130] on div "Acne Control Nabhi Oil" at bounding box center [212, 128] width 144 height 11
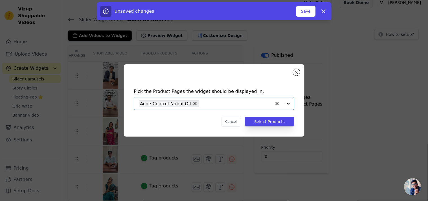
click at [222, 102] on input "text" at bounding box center [236, 103] width 69 height 7
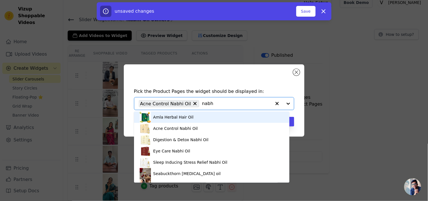
type input "nabhi"
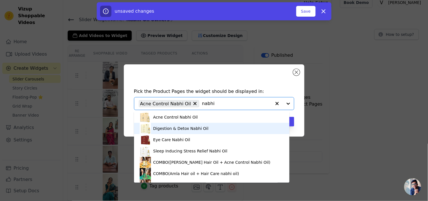
click at [221, 129] on div "Digestion & Detox Nabhi Oil" at bounding box center [212, 128] width 144 height 11
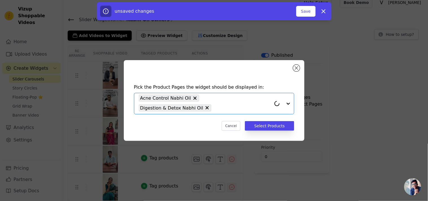
paste input "nabhi"
type input "nabhi"
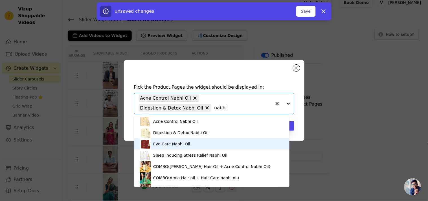
click at [194, 140] on div "Eye Care Nabhi Oil" at bounding box center [212, 143] width 144 height 11
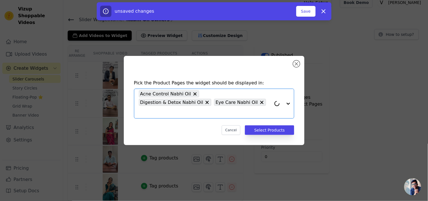
paste input "nabhi"
type input "nabhi"
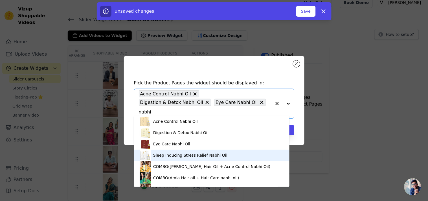
click at [190, 156] on div "Sleep Inducing Stress Relief Nabhi Oil" at bounding box center [190, 155] width 74 height 6
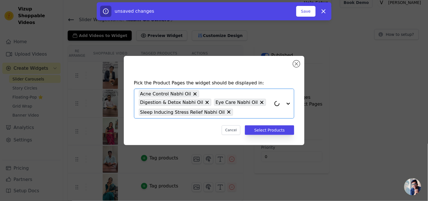
paste input "nabhi"
type input "nabhi"
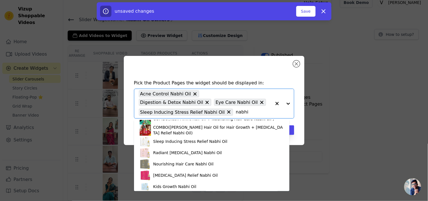
scroll to position [87, 0]
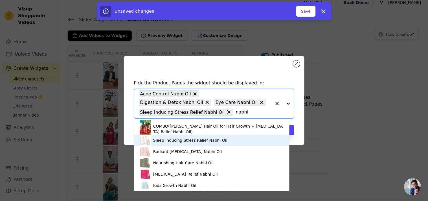
click at [218, 141] on div "Sleep Inducing Stress Relief Nabhi Oil" at bounding box center [190, 141] width 74 height 6
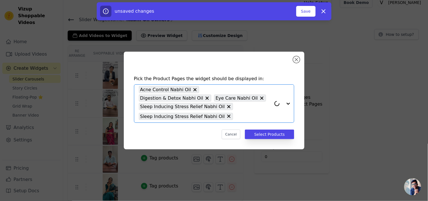
paste input "nabhi"
type input "nabhi"
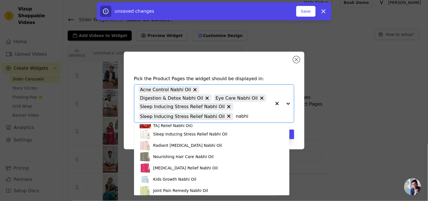
scroll to position [99, 0]
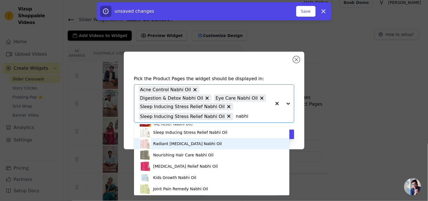
click at [227, 141] on div "Radiant [MEDICAL_DATA] Nabhi Oil" at bounding box center [212, 143] width 144 height 11
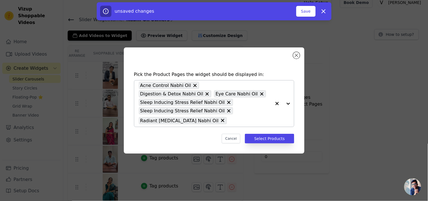
paste input "nabhi"
type input "nabhi"
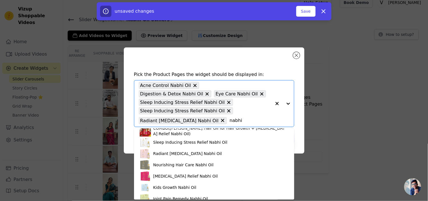
scroll to position [92, 0]
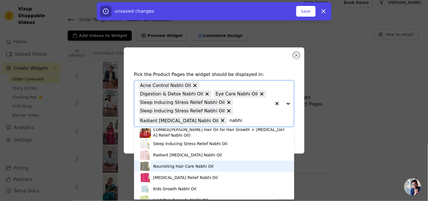
click at [210, 164] on div "Nourishing Hair Care Nabhi Oil" at bounding box center [214, 166] width 149 height 11
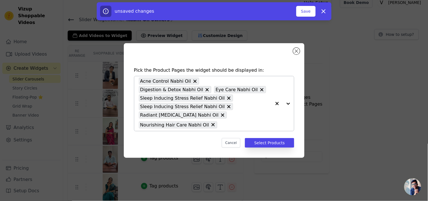
paste input "nabhi"
type input "nabhi"
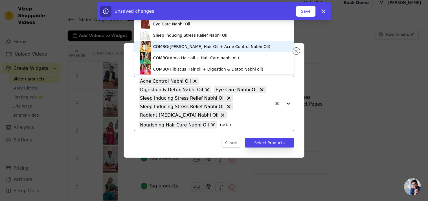
scroll to position [81, 0]
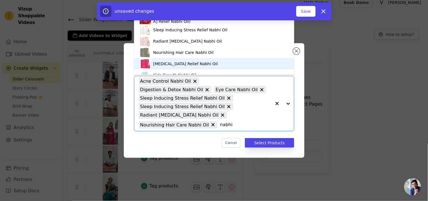
click at [220, 64] on div "[MEDICAL_DATA] Relief Nabhi Oil" at bounding box center [214, 63] width 149 height 11
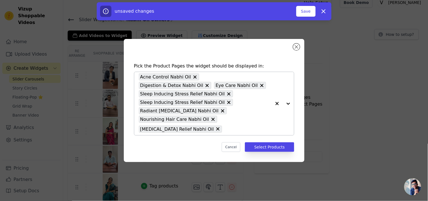
paste input "nabhi"
type input "nabhi"
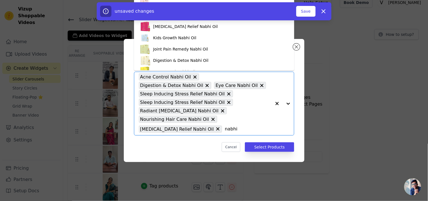
scroll to position [111, 0]
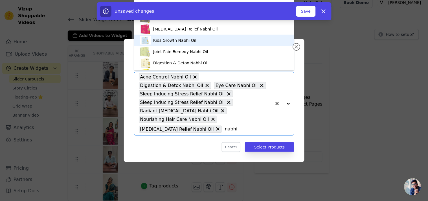
click at [199, 38] on div "Kids Growth Nabhi Oil" at bounding box center [214, 40] width 149 height 11
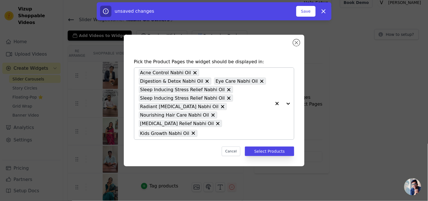
paste input "nabhi"
type input "nabhi"
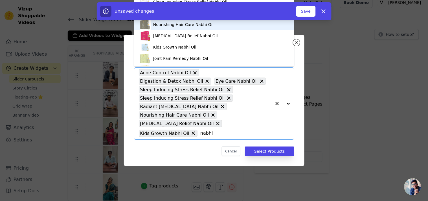
scroll to position [105, 0]
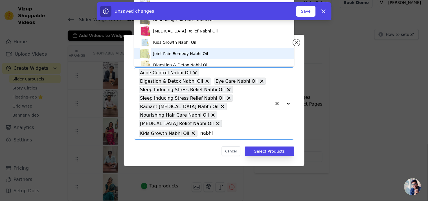
click at [182, 54] on div "Joint Pain Remedy Nabhi Oil" at bounding box center [180, 54] width 55 height 6
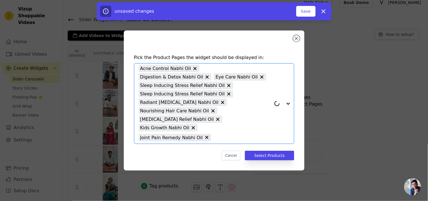
paste input "nabhi"
type input "nabhi"
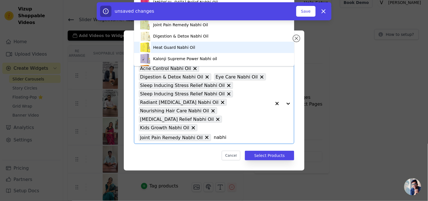
scroll to position [130, 0]
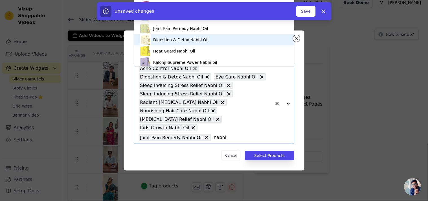
click at [222, 41] on div "Digestion & Detox Nabhi Oil" at bounding box center [214, 39] width 149 height 11
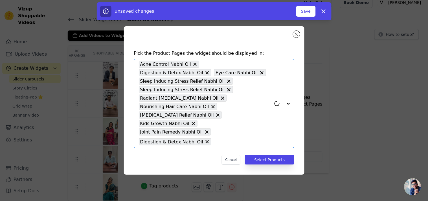
paste input "nabhi"
type input "nabhi"
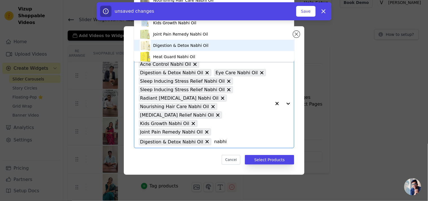
scroll to position [121, 0]
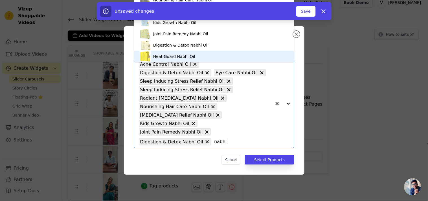
click at [189, 57] on div "Heat Guard Nabhi Oil" at bounding box center [174, 57] width 42 height 6
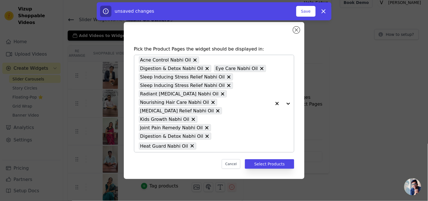
paste input "nabhi"
type input "nabhi"
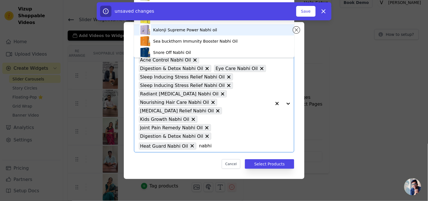
scroll to position [148, 0]
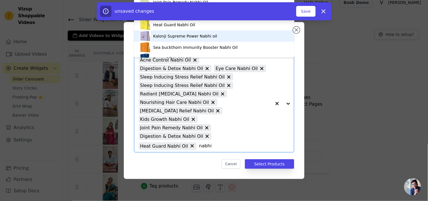
click at [234, 36] on div "Kalonji Supreme Power Nabhi oil" at bounding box center [214, 35] width 149 height 11
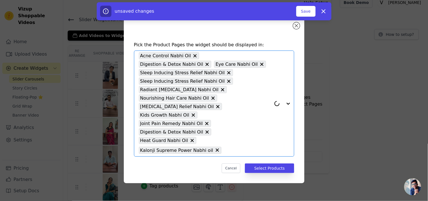
paste input "nabhi"
type input "nabhi"
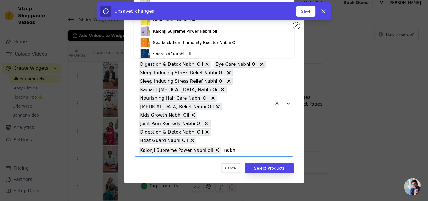
scroll to position [155, 0]
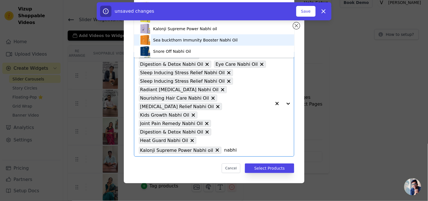
click at [236, 38] on div "Sea buckthorn Immunity Booster Nabhi Oil" at bounding box center [214, 39] width 149 height 11
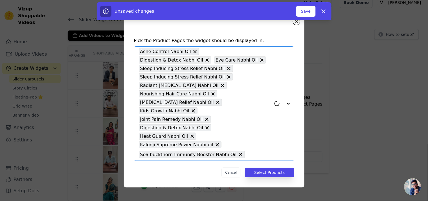
paste input "nabhi"
type input "nabhi"
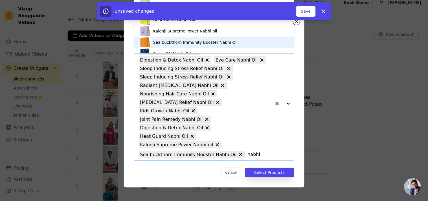
scroll to position [154, 0]
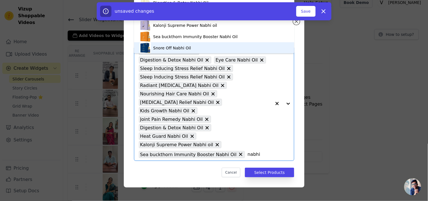
click at [215, 46] on div "Snore Off Nabhi Oil" at bounding box center [214, 47] width 149 height 11
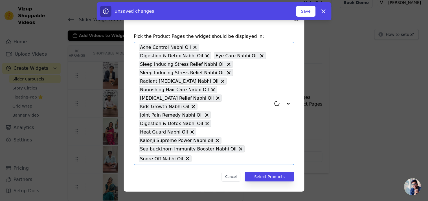
paste input "nabhi"
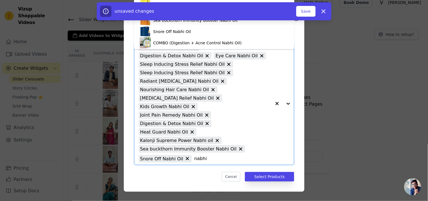
scroll to position [167, 0]
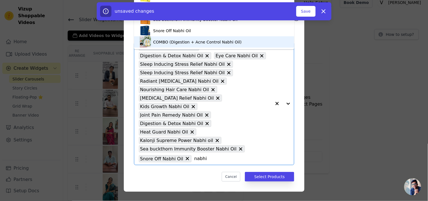
type input "nabhi"
click at [252, 140] on div "Acne Control Nabhi Oil Digestion & Detox Nabhi Oil Eye Care Nabhi Oil Sleep Ind…" at bounding box center [205, 103] width 133 height 123
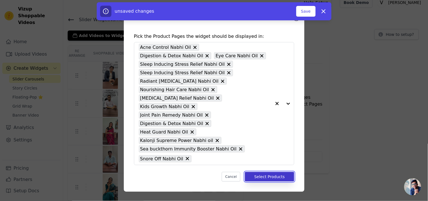
click at [267, 172] on button "Select Products" at bounding box center [269, 177] width 49 height 10
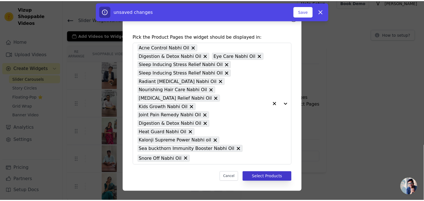
scroll to position [6, 0]
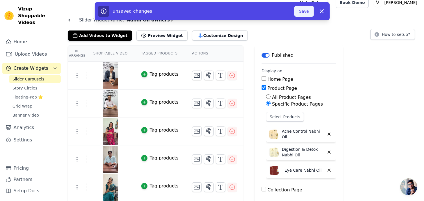
click at [309, 10] on button "Save" at bounding box center [303, 11] width 19 height 11
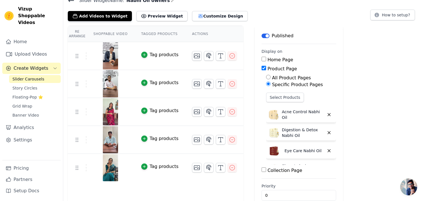
scroll to position [37, 0]
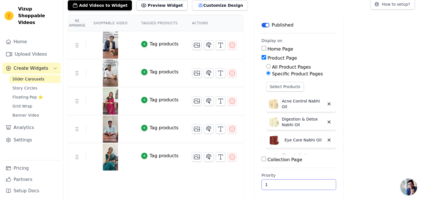
type input "1"
click at [321, 183] on input "1" at bounding box center [299, 184] width 75 height 11
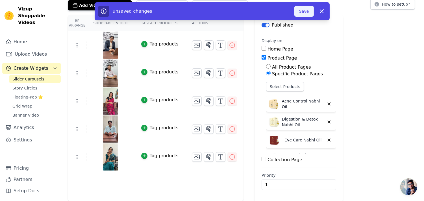
click at [304, 11] on button "Save" at bounding box center [303, 11] width 19 height 11
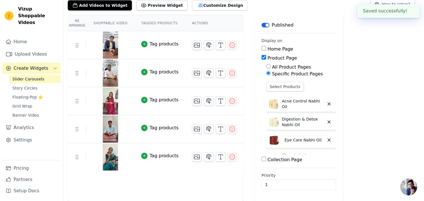
click at [30, 76] on span "Slider Carousels" at bounding box center [28, 79] width 32 height 6
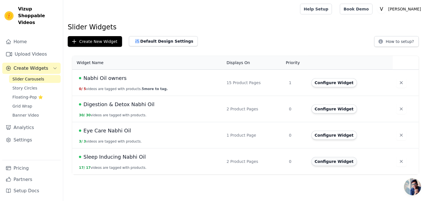
click at [337, 163] on button "Configure Widget" at bounding box center [335, 161] width 46 height 9
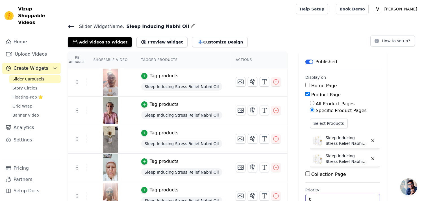
click at [354, 197] on input "0" at bounding box center [342, 199] width 75 height 11
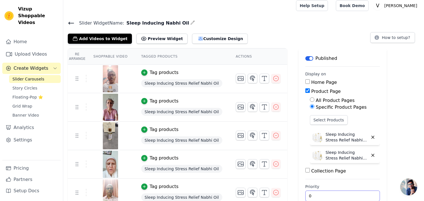
click at [354, 197] on input "0" at bounding box center [342, 196] width 75 height 11
click at [355, 194] on input "1" at bounding box center [342, 196] width 75 height 11
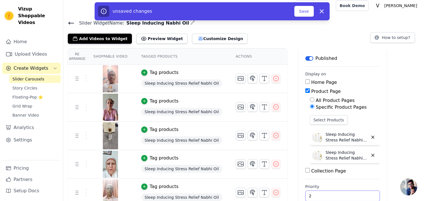
type input "2"
click at [355, 194] on input "2" at bounding box center [342, 196] width 75 height 11
click at [297, 11] on button "Save" at bounding box center [303, 11] width 19 height 11
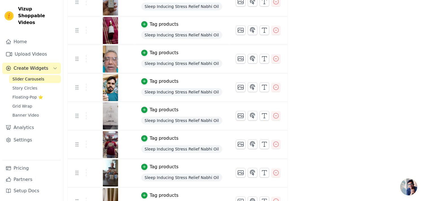
scroll to position [0, 0]
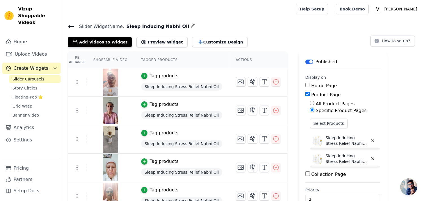
click at [35, 76] on span "Slider Carousels" at bounding box center [28, 79] width 32 height 6
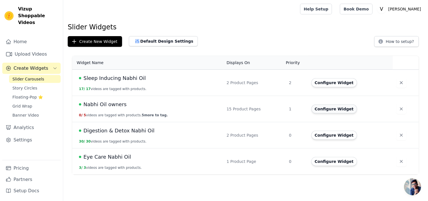
click at [345, 109] on button "Configure Widget" at bounding box center [335, 108] width 46 height 9
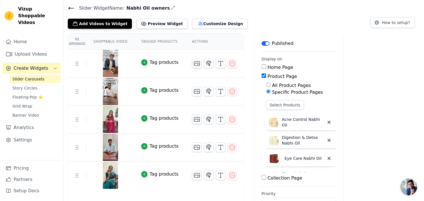
scroll to position [37, 0]
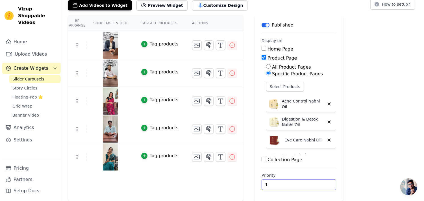
type input "1"
click at [319, 183] on input "1" at bounding box center [299, 184] width 75 height 11
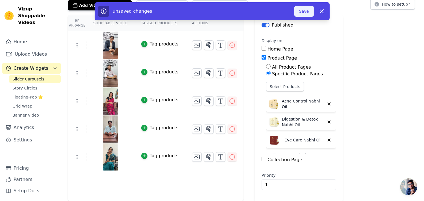
click at [309, 11] on button "Save" at bounding box center [303, 11] width 19 height 11
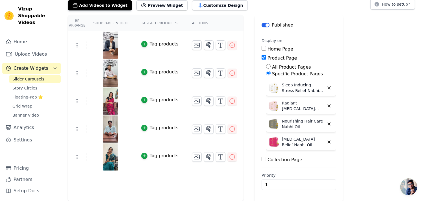
scroll to position [0, 0]
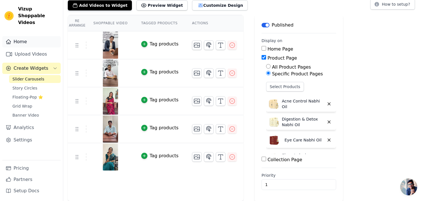
click at [20, 38] on link "Home" at bounding box center [31, 41] width 58 height 11
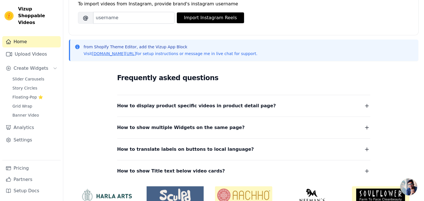
scroll to position [116, 0]
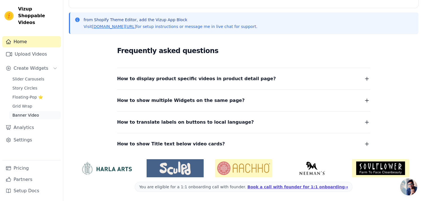
click at [38, 111] on link "Banner Video" at bounding box center [35, 115] width 52 height 8
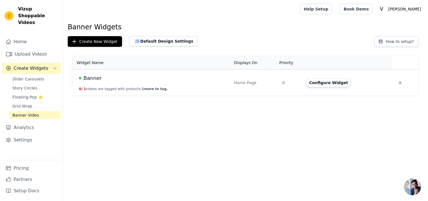
click at [252, 23] on h1 "Banner Widgets" at bounding box center [246, 27] width 356 height 9
